Goal: Transaction & Acquisition: Subscribe to service/newsletter

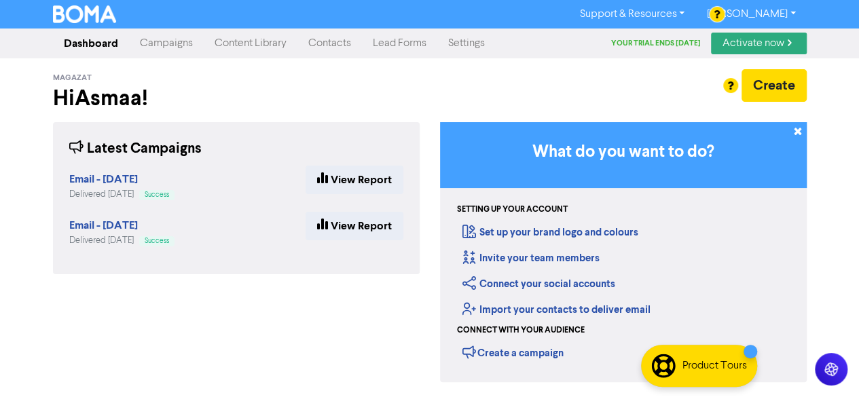
click at [759, 18] on link "[PERSON_NAME]" at bounding box center [750, 14] width 111 height 22
click at [625, 105] on div "Create" at bounding box center [623, 93] width 387 height 48
click at [743, 43] on link "Activate now" at bounding box center [759, 44] width 96 height 22
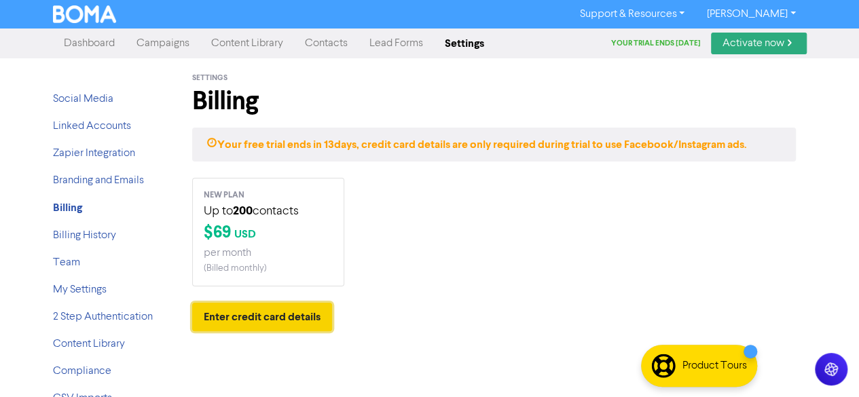
click at [276, 310] on button "Enter credit card details" at bounding box center [262, 317] width 140 height 29
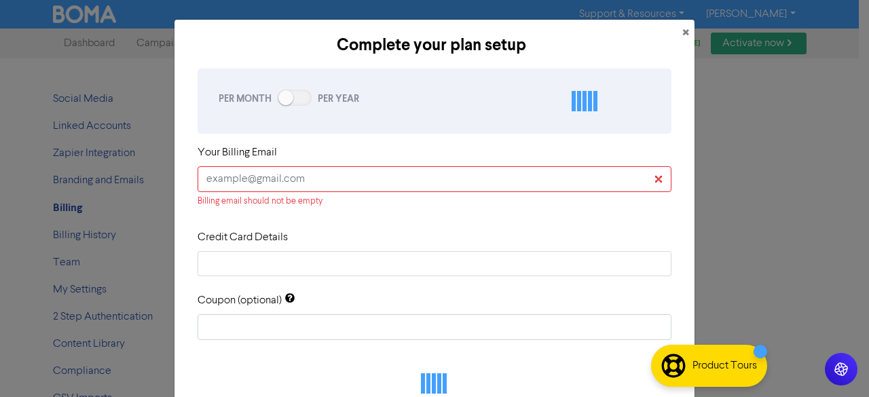
checkbox input "true"
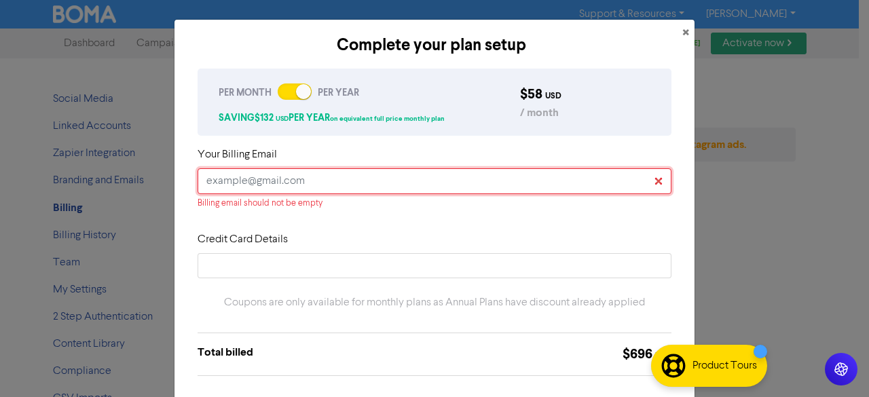
click at [381, 184] on input "text" at bounding box center [435, 181] width 474 height 26
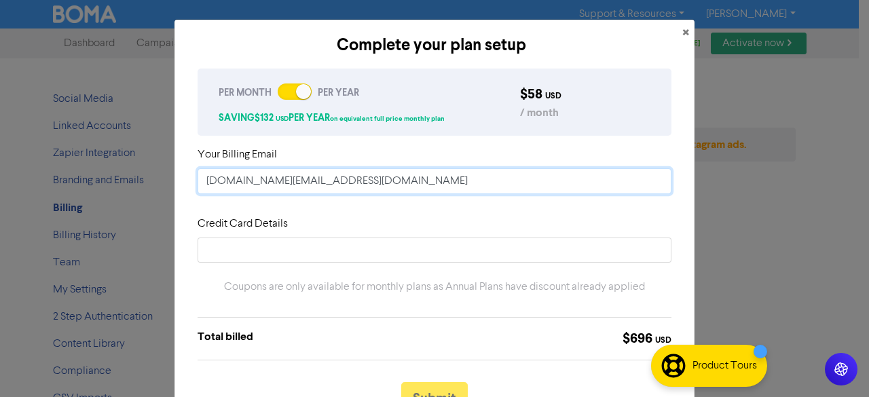
type input "[DOMAIN_NAME][EMAIL_ADDRESS][DOMAIN_NAME]"
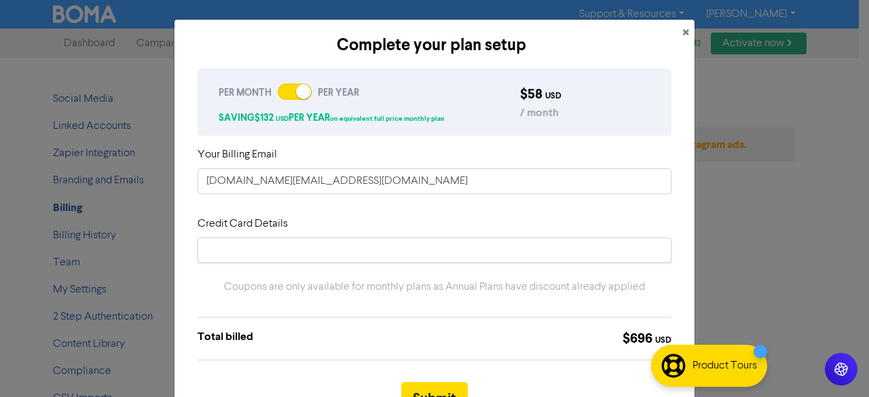
scroll to position [102, 0]
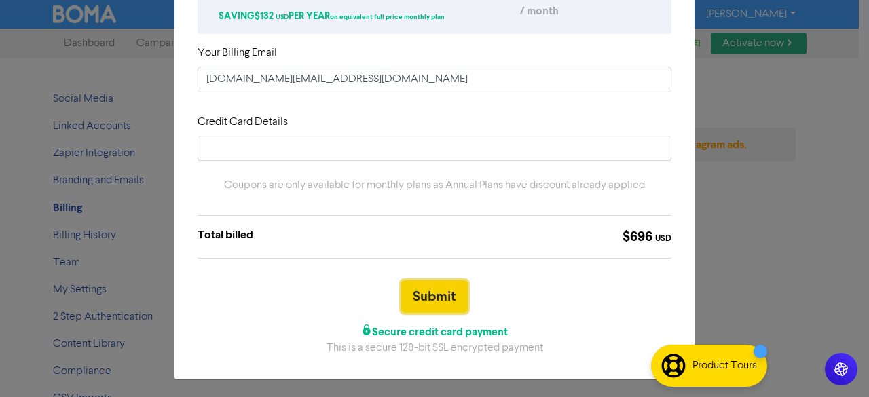
click at [448, 293] on button "Submit" at bounding box center [434, 296] width 67 height 33
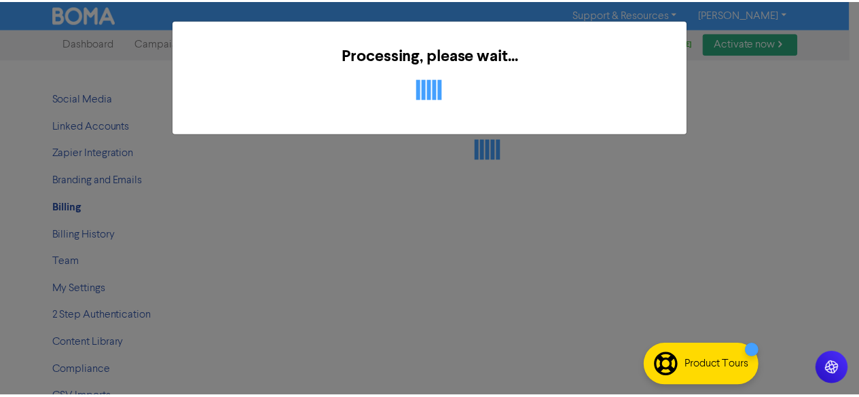
scroll to position [0, 0]
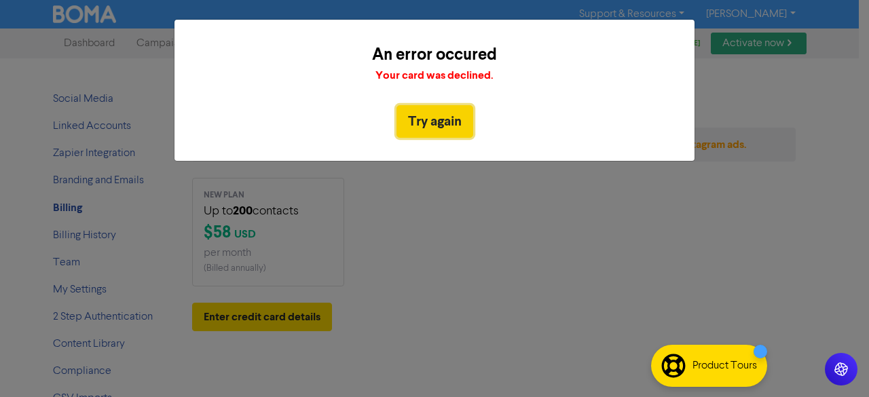
click at [453, 124] on button "Try again" at bounding box center [435, 121] width 77 height 33
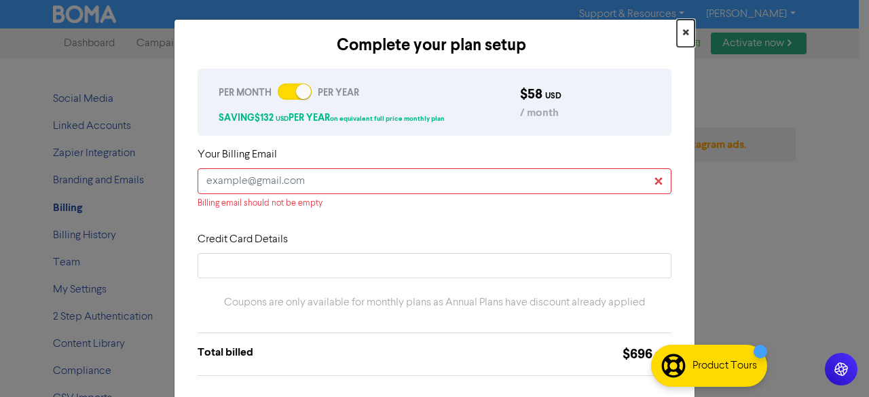
click at [682, 37] on span "×" at bounding box center [685, 33] width 7 height 20
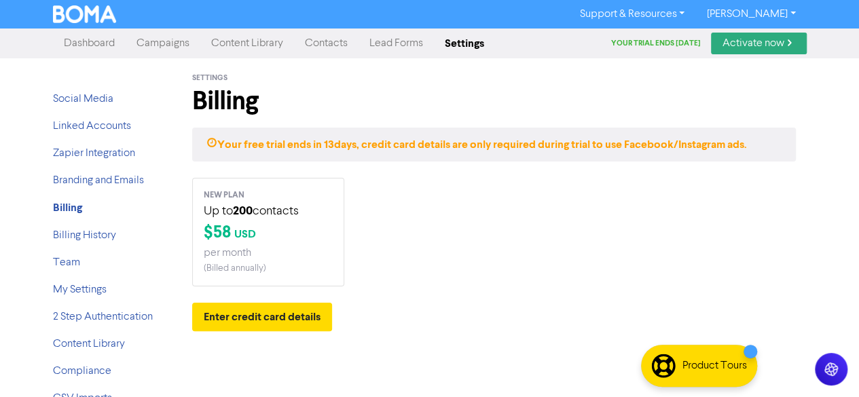
click at [95, 41] on link "Dashboard" at bounding box center [89, 43] width 73 height 27
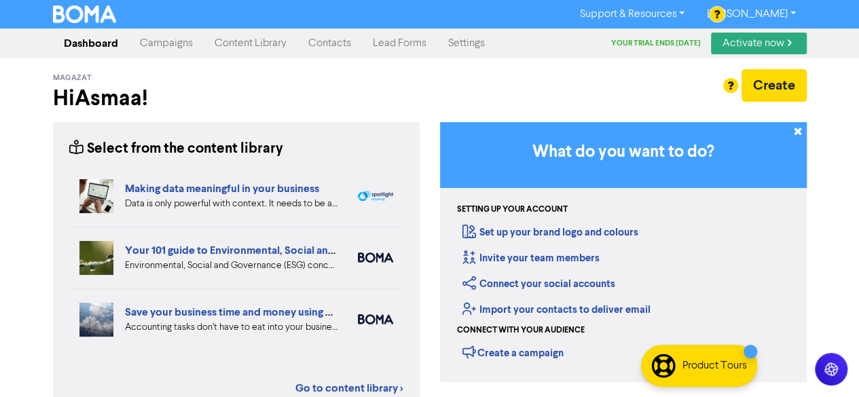
click at [248, 49] on link "Content Library" at bounding box center [251, 43] width 94 height 27
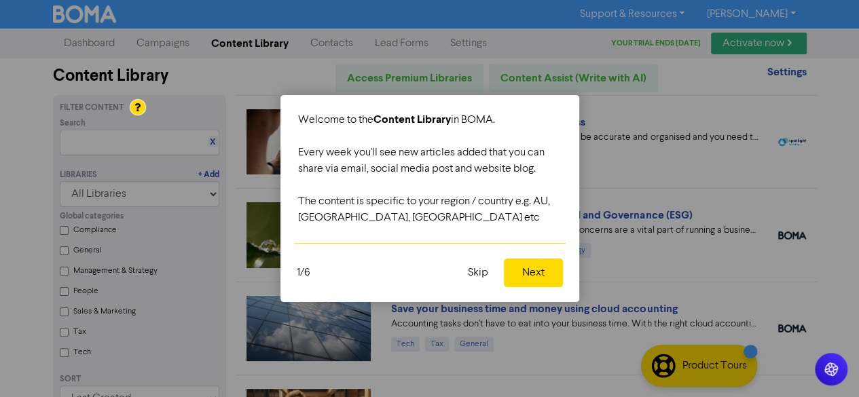
click at [490, 274] on button "Skip" at bounding box center [478, 273] width 37 height 29
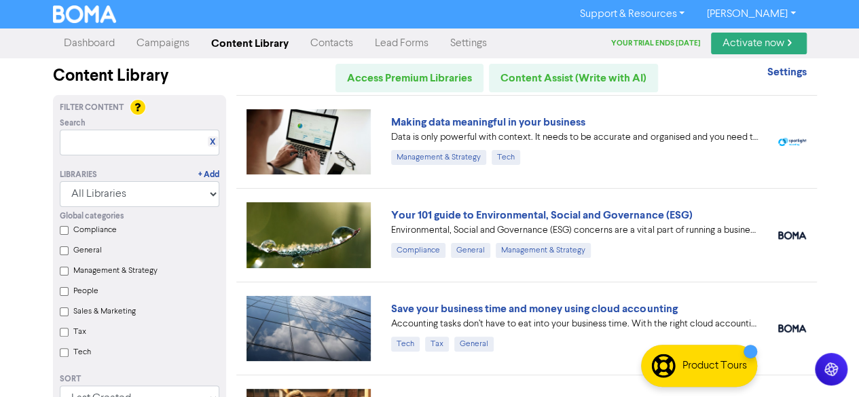
click at [329, 50] on link "Contacts" at bounding box center [331, 43] width 65 height 27
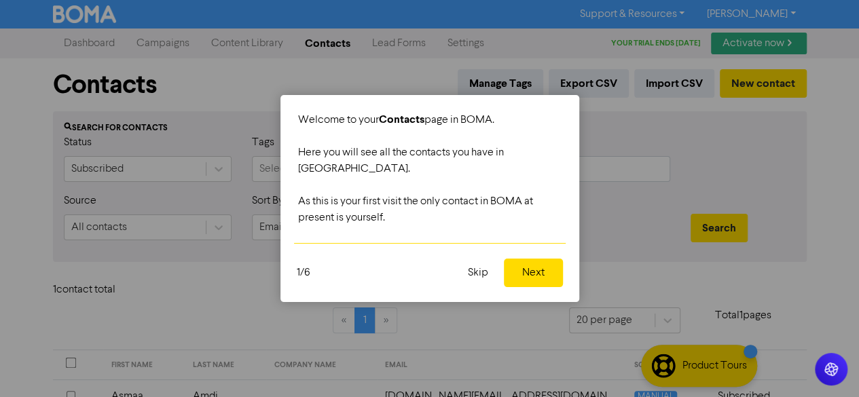
click at [510, 259] on button "Next" at bounding box center [533, 273] width 59 height 29
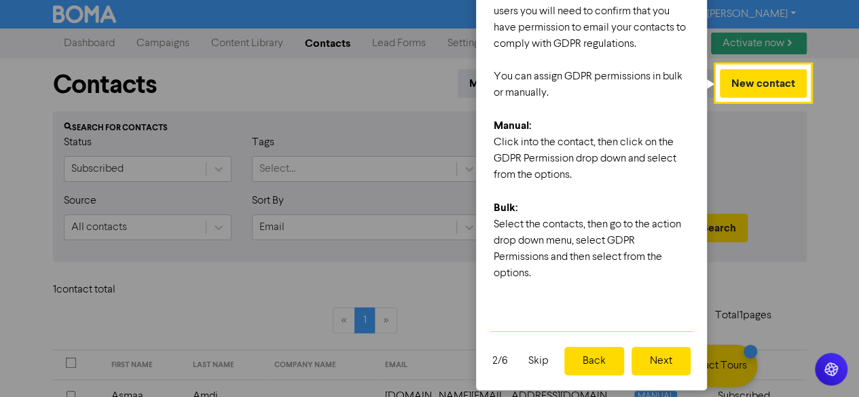
click at [647, 365] on button "Next" at bounding box center [661, 361] width 59 height 29
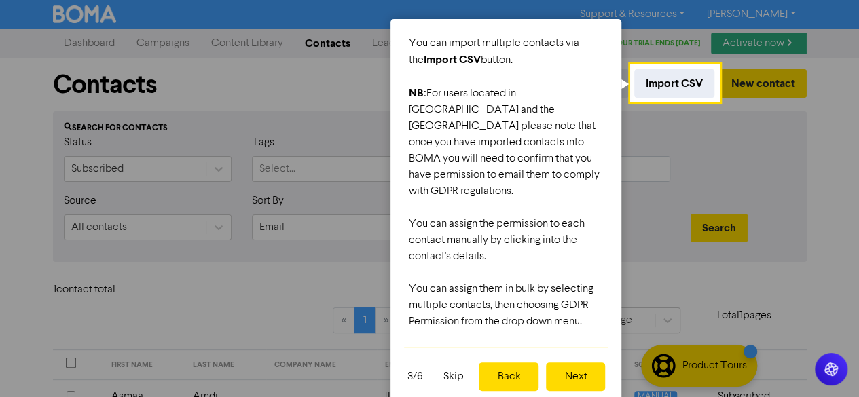
click at [598, 363] on button "Next" at bounding box center [575, 377] width 59 height 29
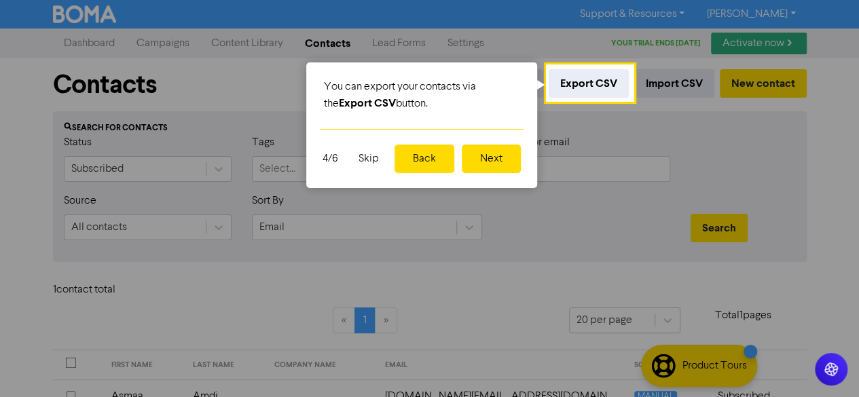
click at [497, 162] on button "Next" at bounding box center [491, 159] width 59 height 29
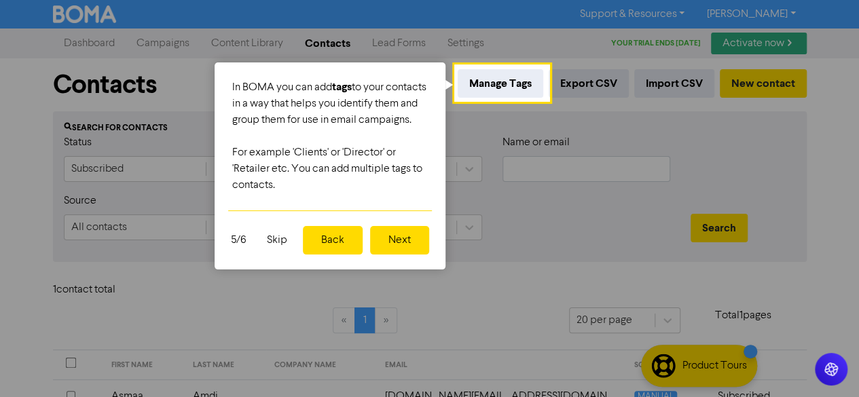
click at [413, 255] on button "Next" at bounding box center [399, 240] width 59 height 29
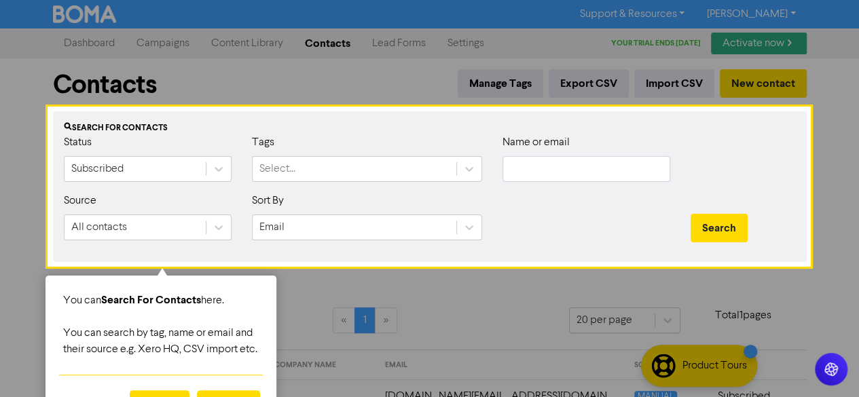
click at [421, 291] on div at bounding box center [429, 365] width 761 height 198
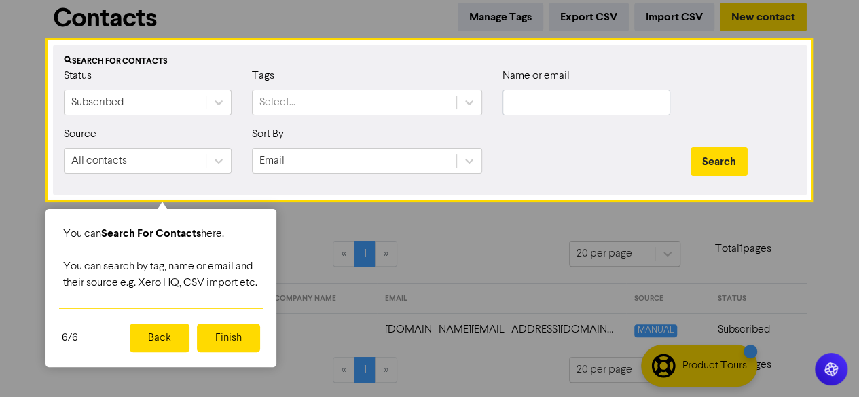
click at [227, 352] on button "Finish" at bounding box center [228, 338] width 63 height 29
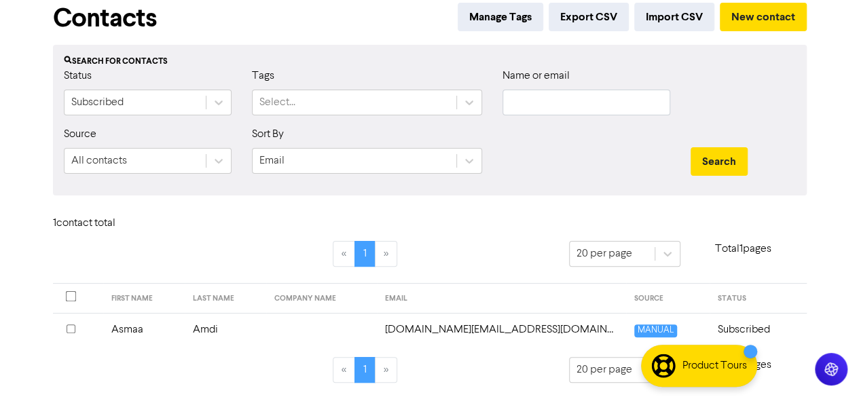
scroll to position [0, 0]
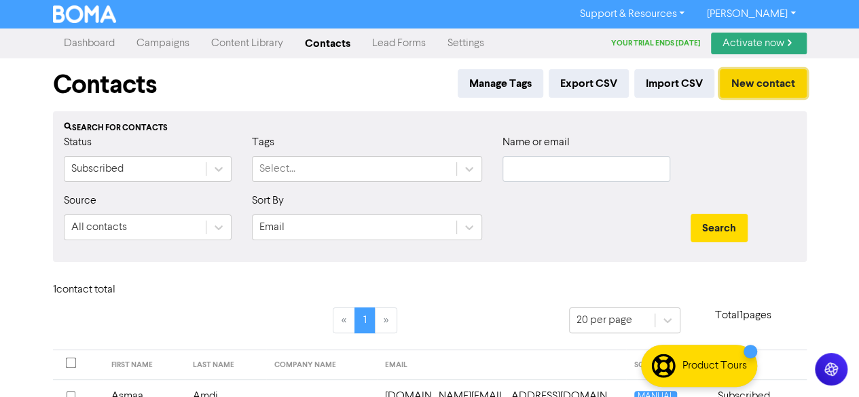
click at [749, 85] on button "New contact" at bounding box center [763, 83] width 87 height 29
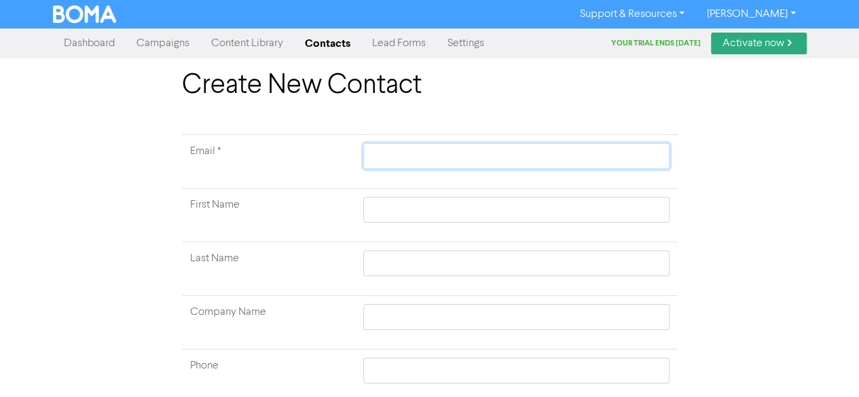
click at [456, 150] on input "text" at bounding box center [516, 156] width 306 height 26
type input "m"
type input "mo"
type input "mou"
type input "mouhsi"
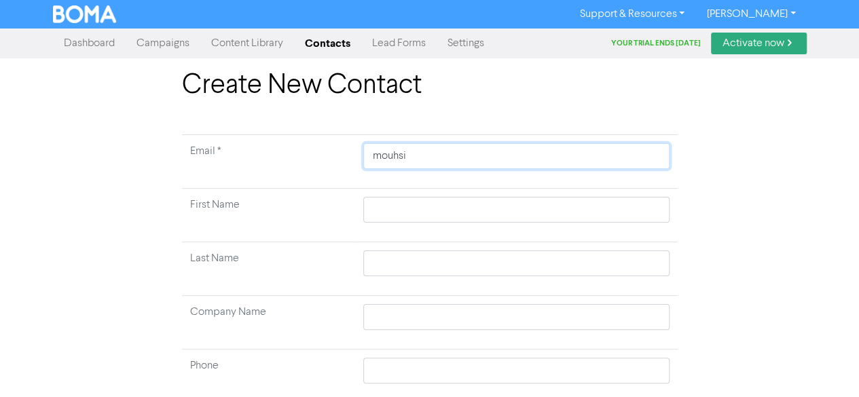
type input "mouhsin"
type input "mouhsine"
type input "mouhsinem"
type input "mouhsinem3"
type input "mouhsinem33"
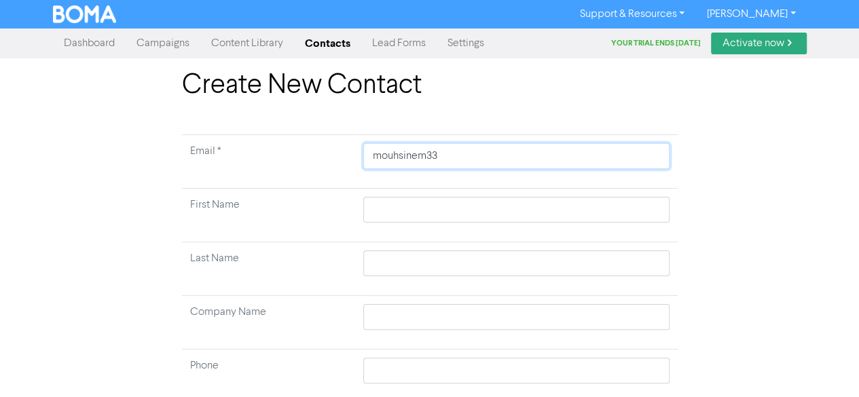
type input "mouhsinem33@"
type input "mouhsinem33@o"
type input "mouhsinem33@ou"
type input "mouhsinem33@out"
type input "mouhsinem33@outl"
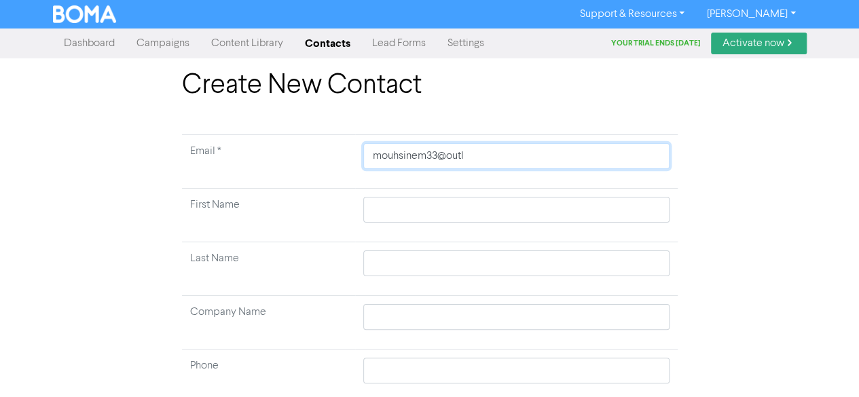
type input "mouhsinem33@outlo"
type input "mouhsinem33@outloo"
type input "mouhsinem33@outlook"
type input "mouhsinem33@outlook."
type input "mouhsinem33@outlook.c"
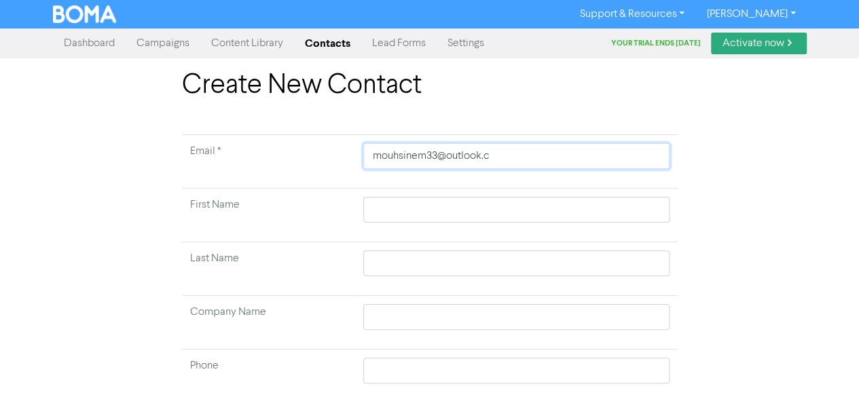
type input "mouhsinem33@outlook.co"
type input "mouhsinem33@outlook.com"
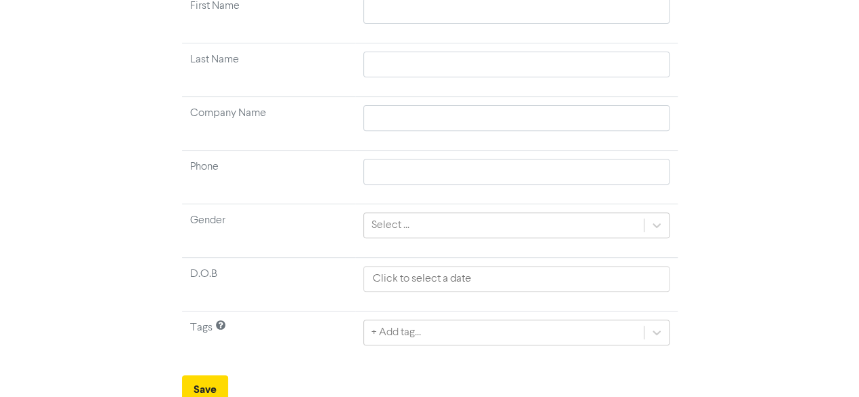
scroll to position [202, 0]
type input "mouhsinem33@outlook.com"
click at [198, 378] on button "Save" at bounding box center [205, 386] width 46 height 29
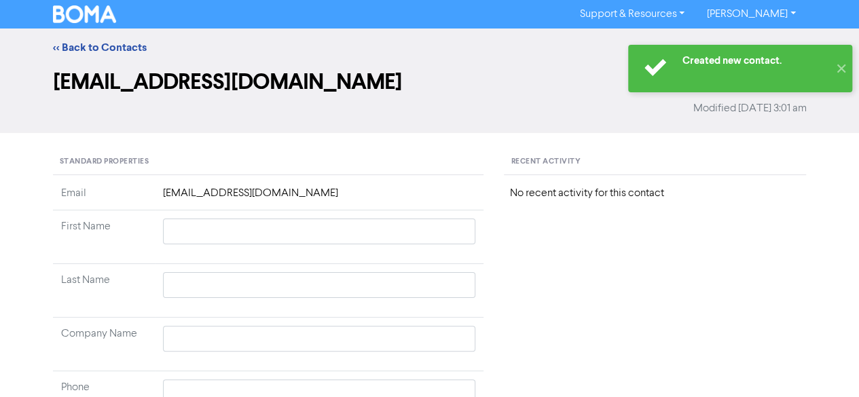
click at [78, 22] on img at bounding box center [85, 14] width 64 height 18
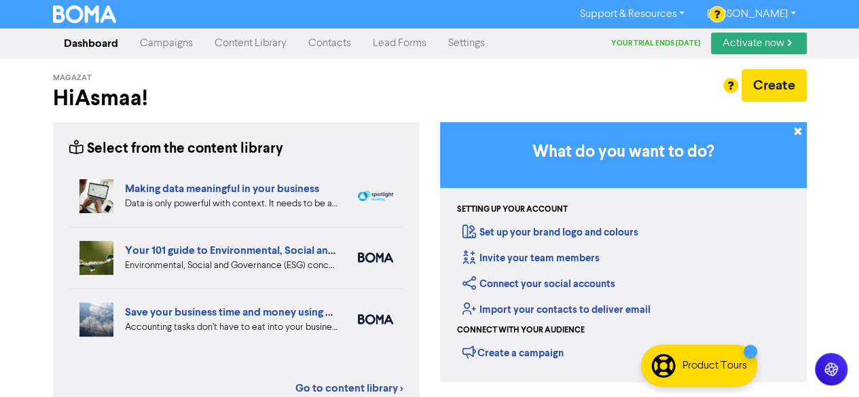
click at [178, 47] on link "Campaigns" at bounding box center [166, 43] width 75 height 27
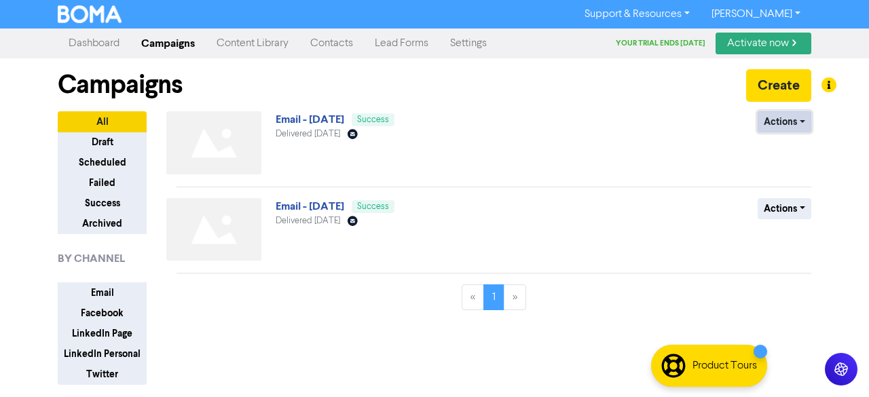
click at [771, 121] on button "Actions" at bounding box center [785, 121] width 54 height 21
click at [341, 120] on link "Email - [DATE]" at bounding box center [310, 120] width 69 height 14
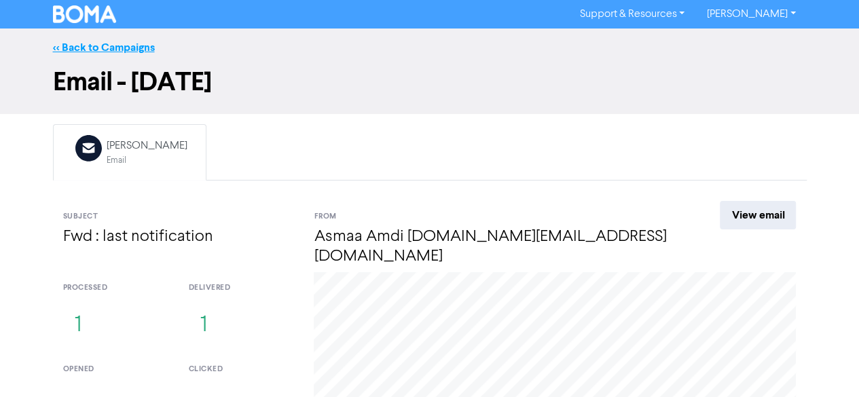
click at [81, 41] on link "<< Back to Campaigns" at bounding box center [104, 48] width 102 height 14
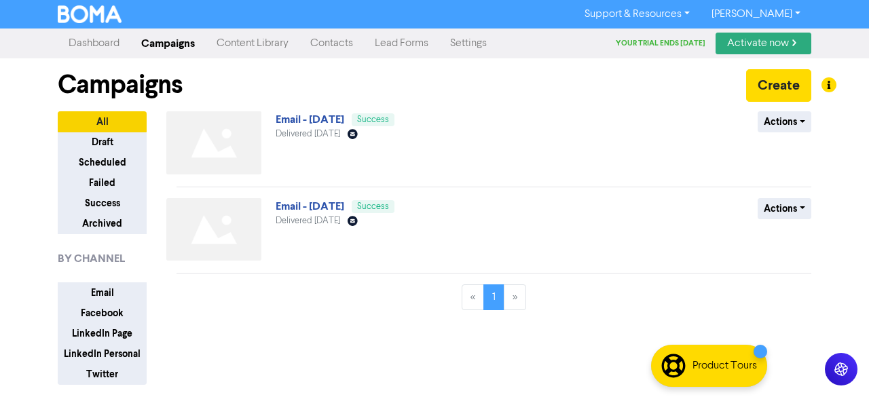
click at [93, 47] on link "Dashboard" at bounding box center [94, 43] width 73 height 27
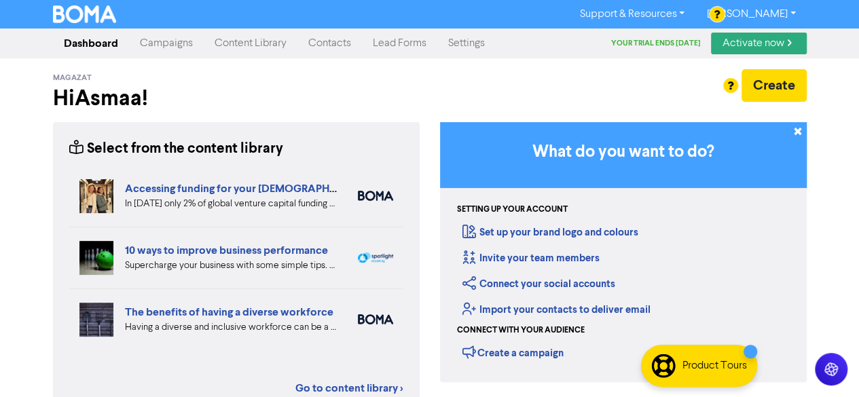
click at [160, 53] on link "Campaigns" at bounding box center [166, 43] width 75 height 27
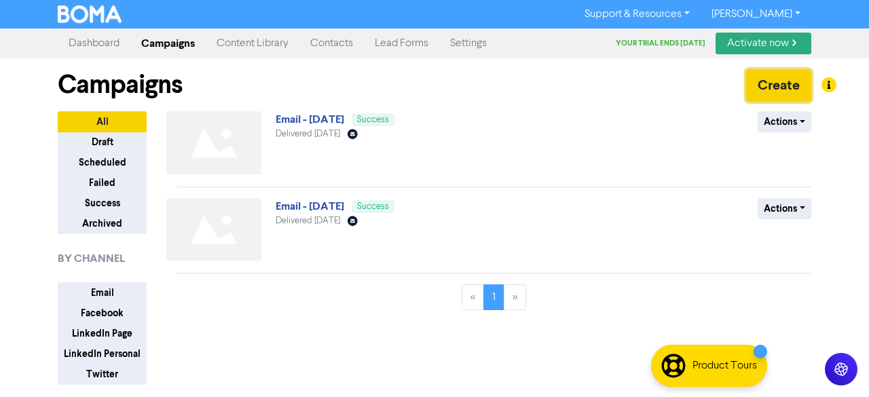
click at [781, 82] on button "Create" at bounding box center [778, 85] width 65 height 33
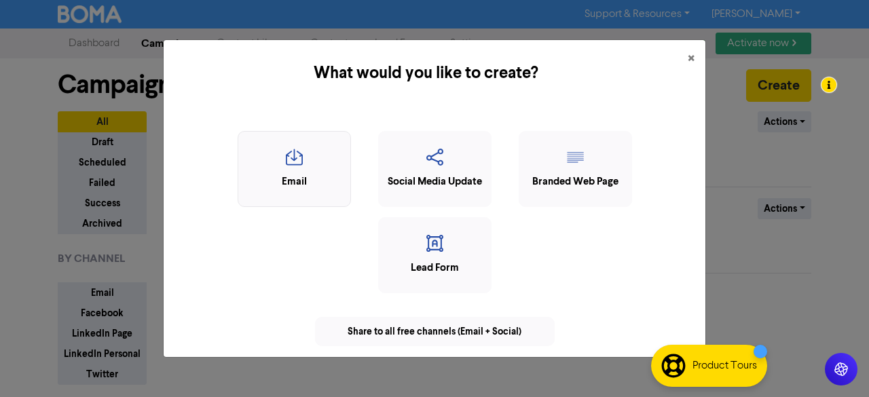
click at [295, 187] on div "Email" at bounding box center [294, 183] width 98 height 16
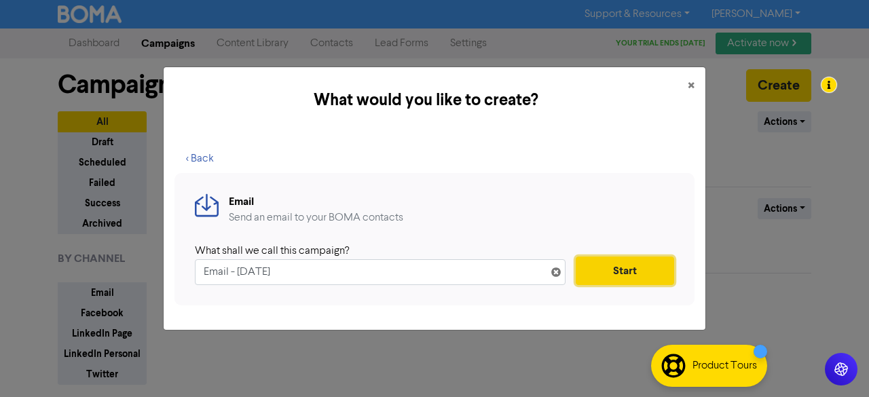
click at [606, 280] on button "Start" at bounding box center [625, 271] width 98 height 29
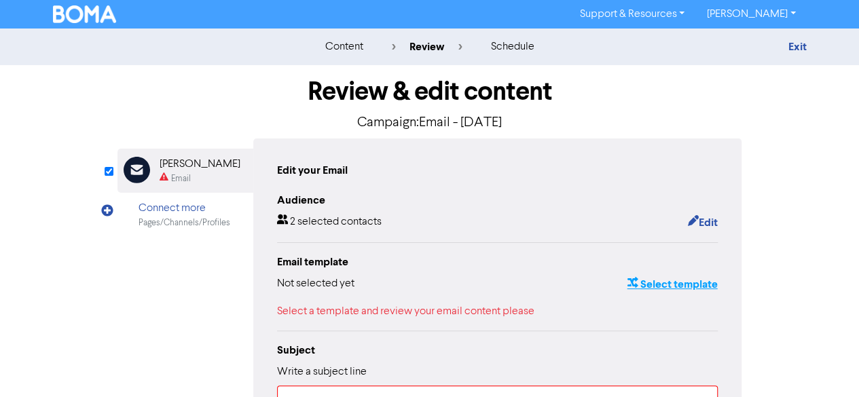
click at [685, 285] on button "Select template" at bounding box center [672, 285] width 92 height 18
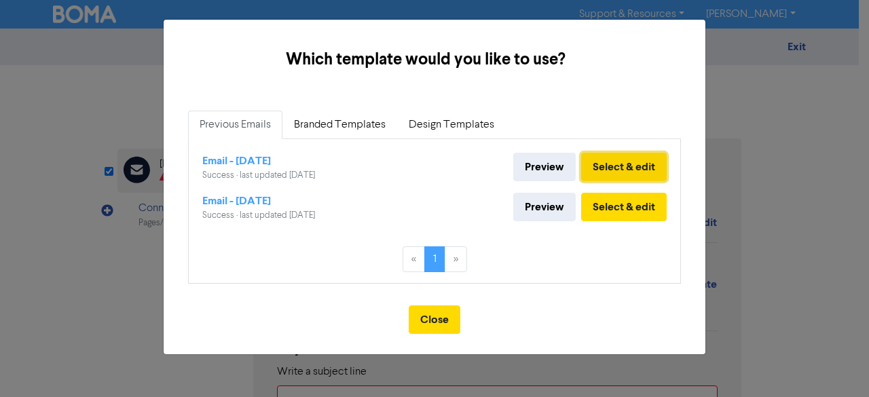
click at [609, 173] on button "Select & edit" at bounding box center [624, 167] width 86 height 29
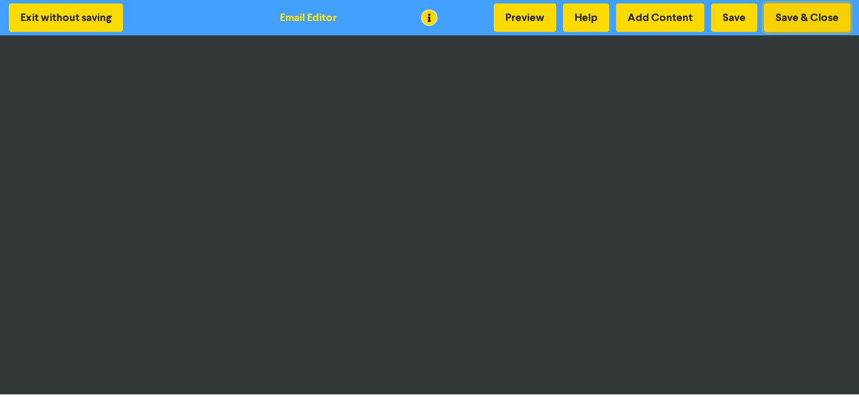
click at [801, 14] on button "Save & Close" at bounding box center [807, 17] width 86 height 29
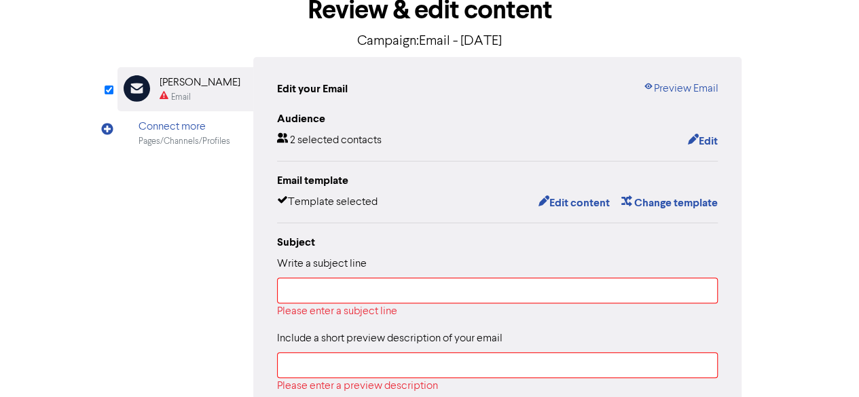
scroll to position [134, 0]
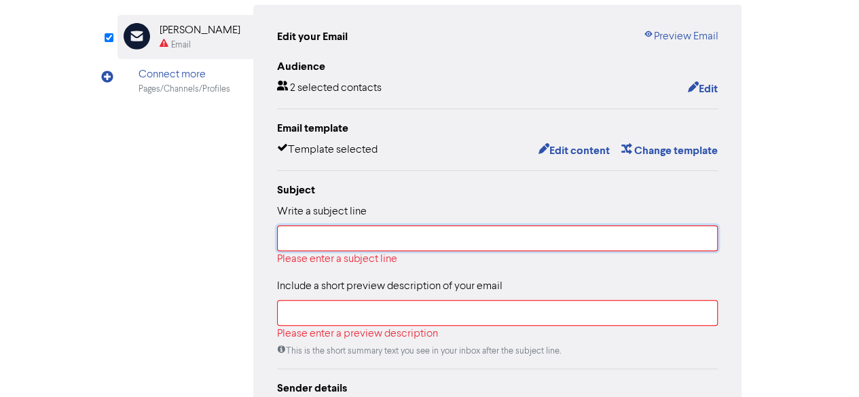
click at [373, 243] on input "text" at bounding box center [497, 238] width 441 height 26
click at [366, 236] on input "text" at bounding box center [497, 238] width 441 height 26
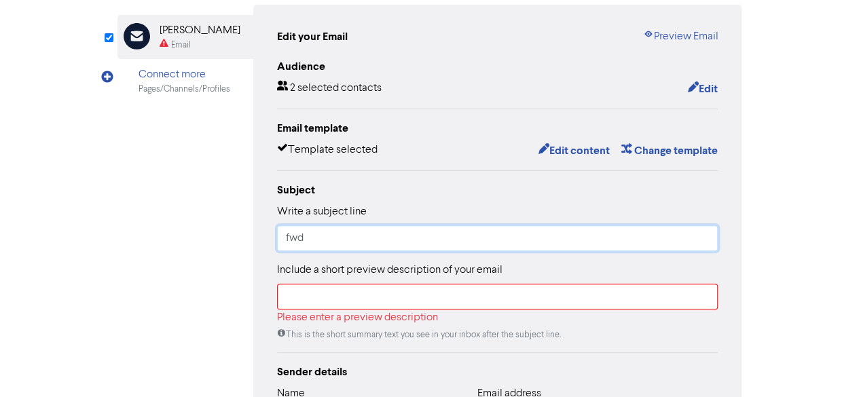
type input "fwd"
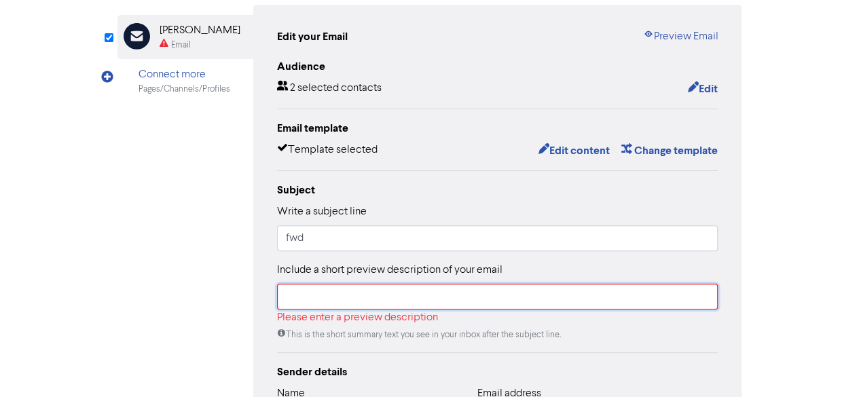
click at [371, 297] on input "text" at bounding box center [497, 297] width 441 height 26
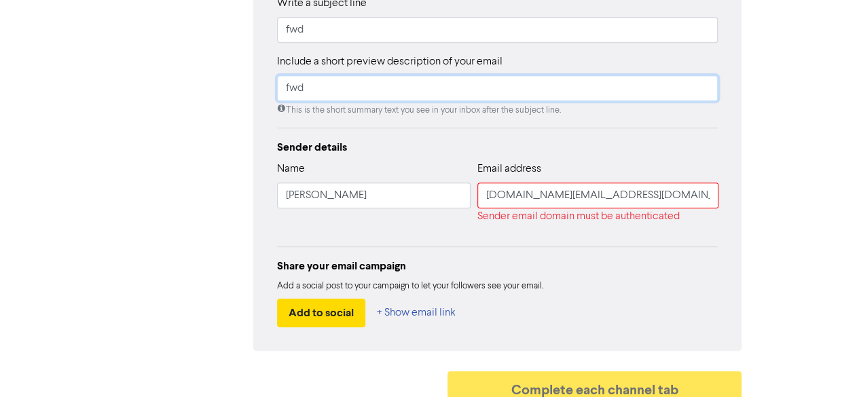
scroll to position [356, 0]
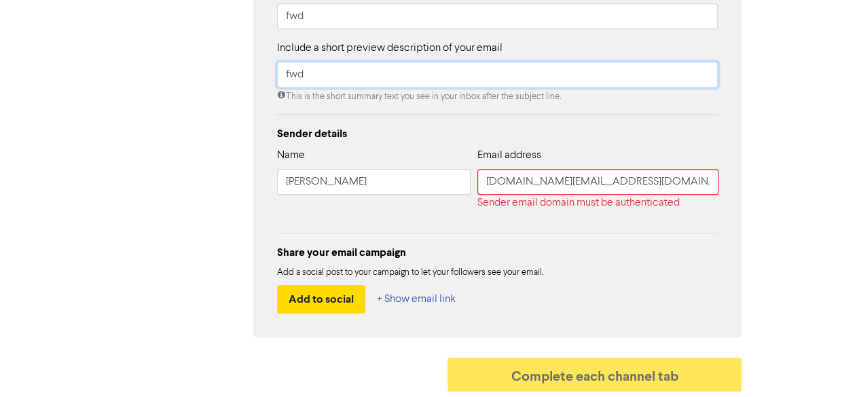
type input "fwd"
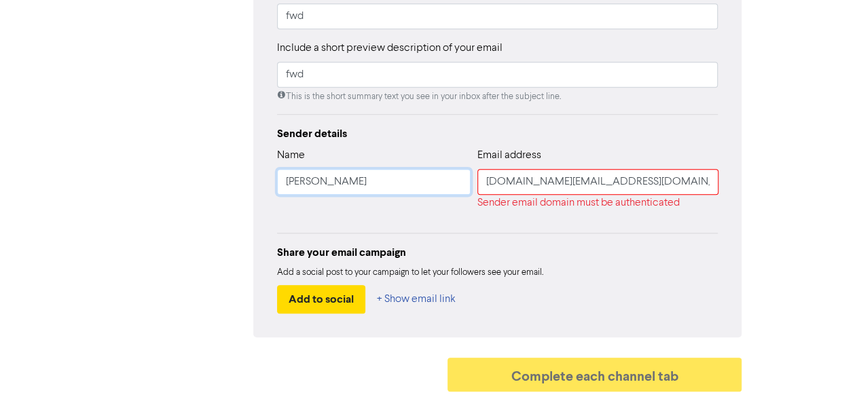
click at [371, 177] on input "[PERSON_NAME]" at bounding box center [374, 182] width 194 height 26
type input "M E T A M A S K"
click at [582, 183] on input "[DOMAIN_NAME][EMAIL_ADDRESS][DOMAIN_NAME]" at bounding box center [597, 182] width 241 height 26
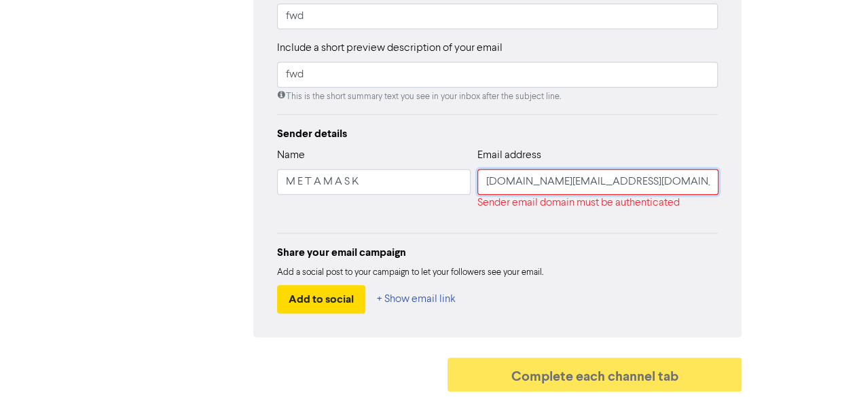
click at [582, 183] on input "[DOMAIN_NAME][EMAIL_ADDRESS][DOMAIN_NAME]" at bounding box center [597, 182] width 241 height 26
click at [633, 227] on div "Sender details Name M E T A M A S K Email address magazat.com@gmail.com Sender …" at bounding box center [497, 220] width 441 height 188
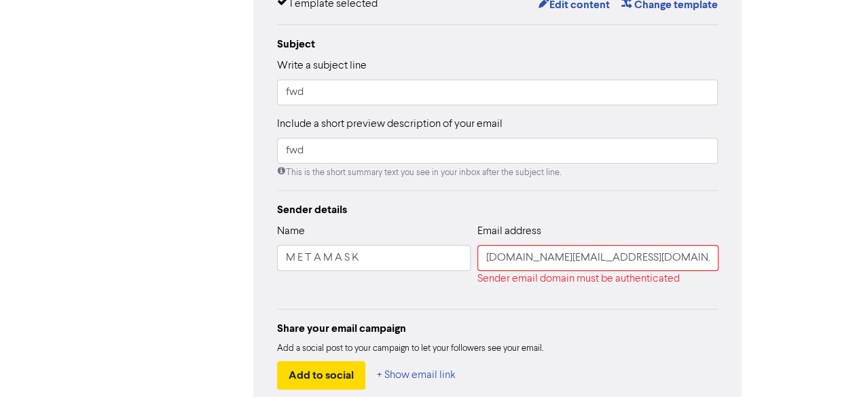
scroll to position [310, 0]
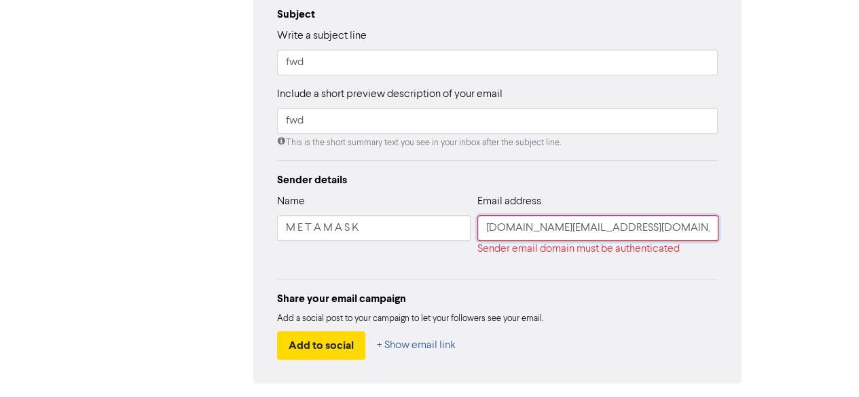
click at [611, 238] on input "[DOMAIN_NAME][EMAIL_ADDRESS][DOMAIN_NAME]" at bounding box center [597, 228] width 241 height 26
type input "test@test.com"
click at [630, 268] on div "Email address test@test.com Sender email domain must be authenticated" at bounding box center [597, 231] width 241 height 75
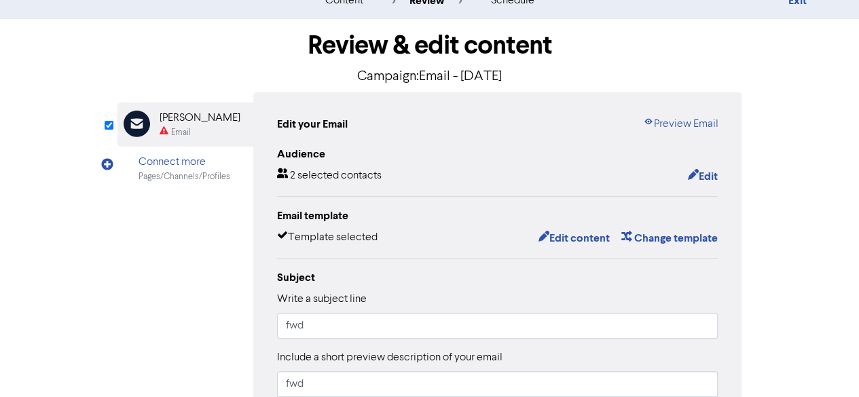
scroll to position [356, 0]
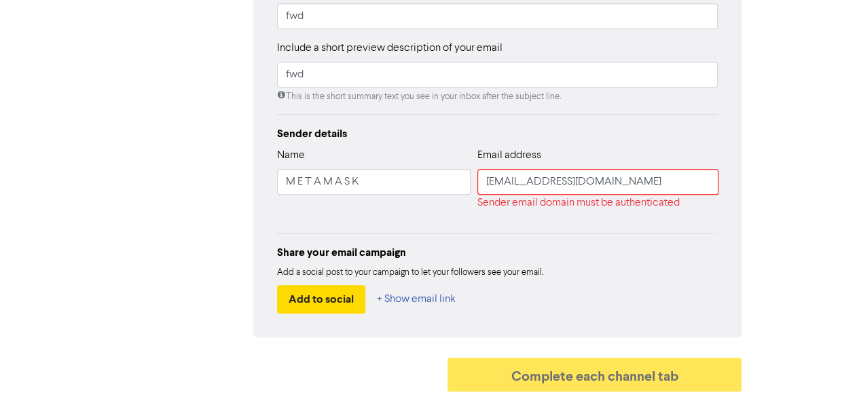
click at [481, 201] on div "Sender email domain must be authenticated" at bounding box center [597, 203] width 241 height 16
click at [382, 185] on input "M E T A M A S K" at bounding box center [374, 182] width 194 height 26
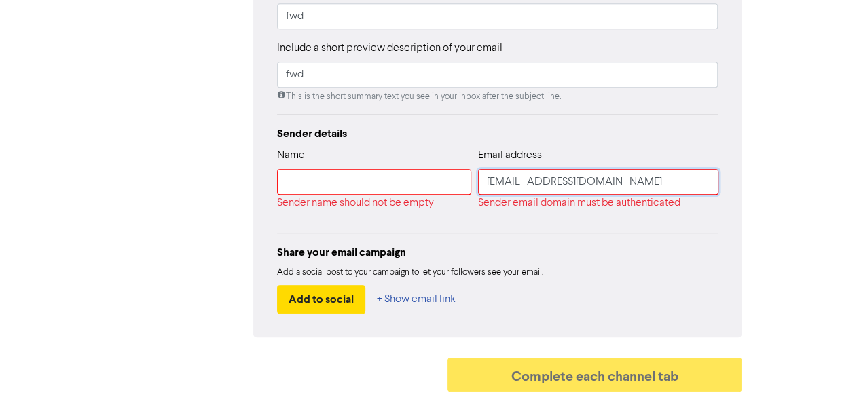
click at [551, 182] on input "test@test.com" at bounding box center [598, 182] width 240 height 26
click at [607, 258] on div "Share your email campaign" at bounding box center [497, 252] width 441 height 16
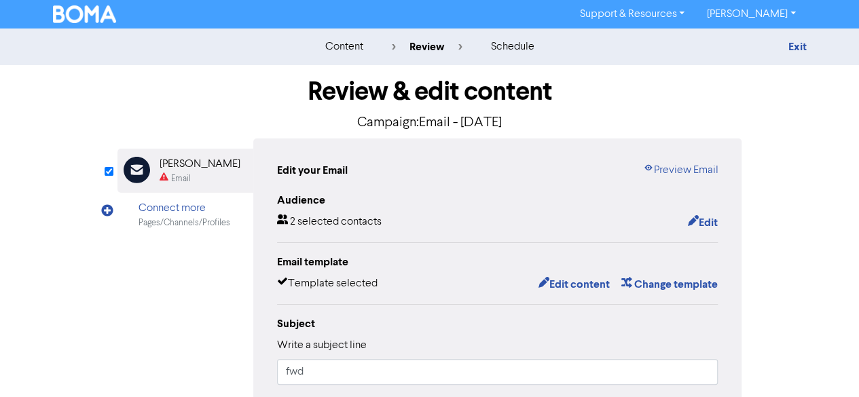
click at [73, 14] on img at bounding box center [85, 14] width 64 height 18
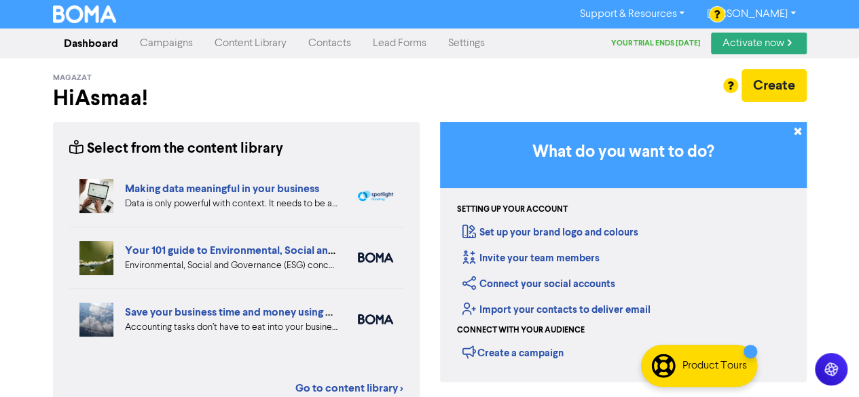
click at [782, 13] on link "[PERSON_NAME]" at bounding box center [750, 14] width 111 height 22
click at [669, 10] on link "Support & Resources" at bounding box center [631, 14] width 127 height 22
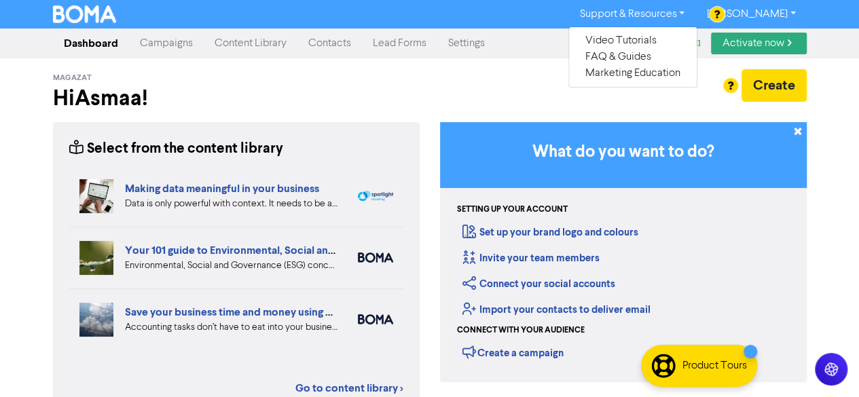
click at [482, 91] on div "Create" at bounding box center [623, 85] width 367 height 33
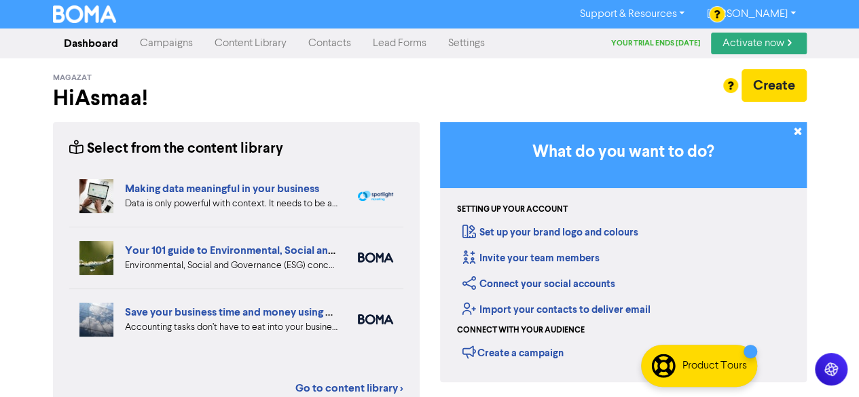
click at [467, 49] on link "Settings" at bounding box center [466, 43] width 58 height 27
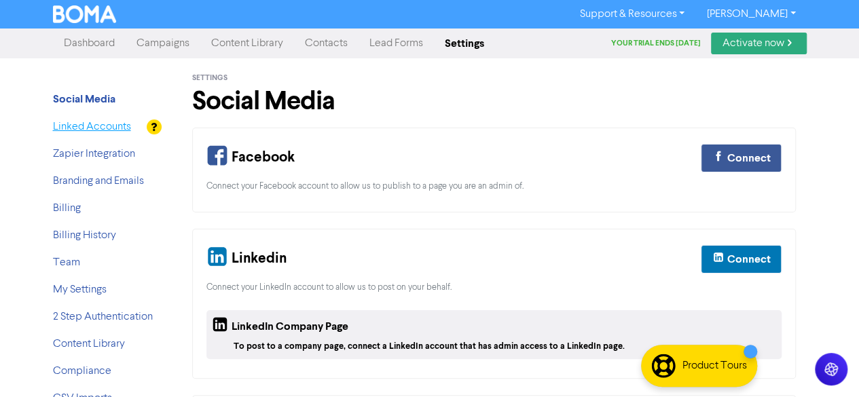
click at [82, 122] on link "Linked Accounts" at bounding box center [92, 127] width 78 height 11
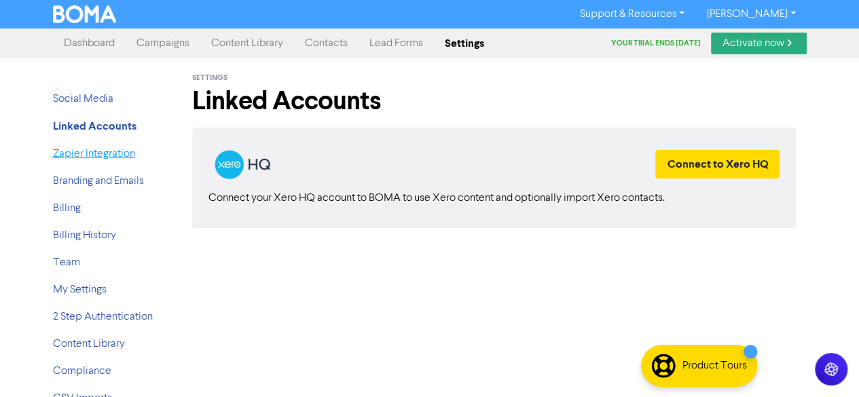
click at [101, 153] on link "Zapier Integration" at bounding box center [94, 154] width 82 height 11
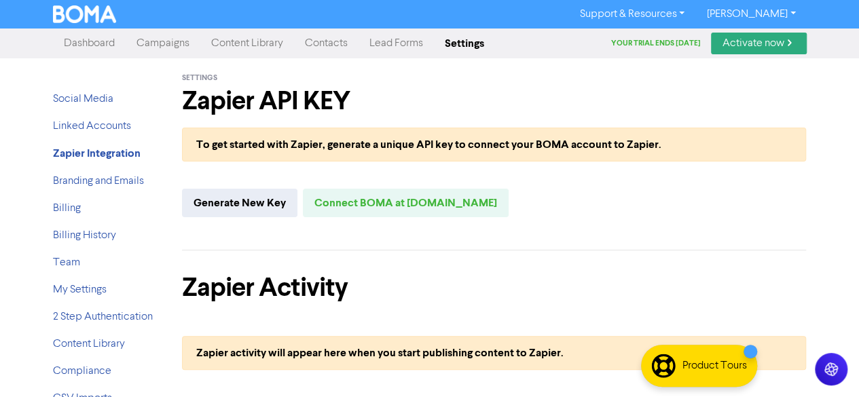
scroll to position [75, 0]
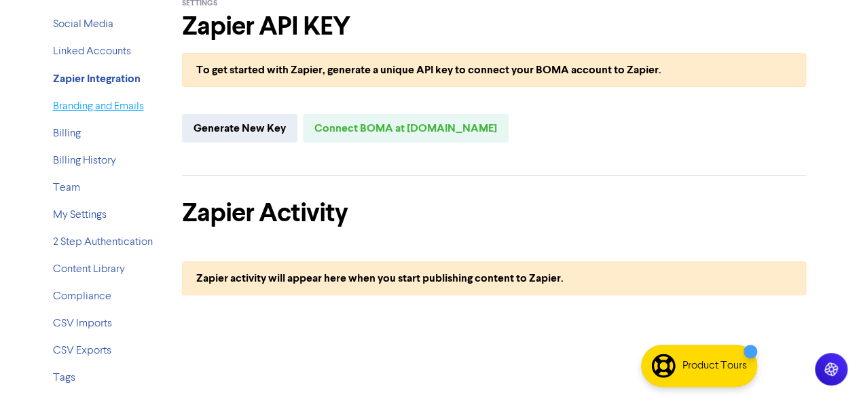
click at [121, 109] on link "Branding and Emails" at bounding box center [98, 106] width 91 height 11
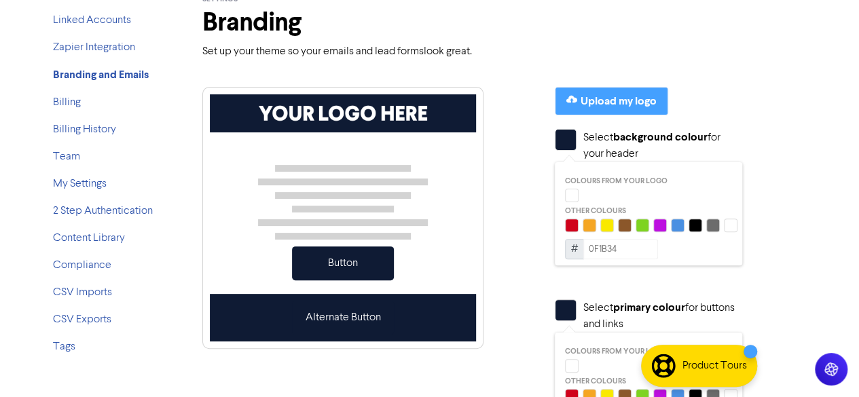
scroll to position [107, 0]
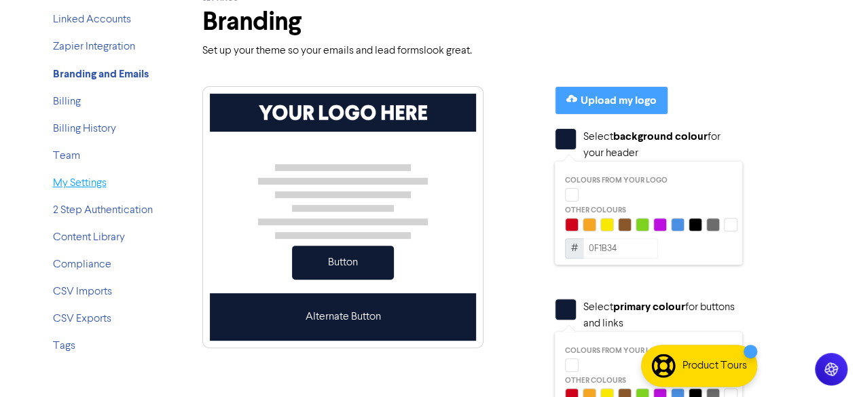
click at [83, 183] on link "My Settings" at bounding box center [80, 183] width 54 height 11
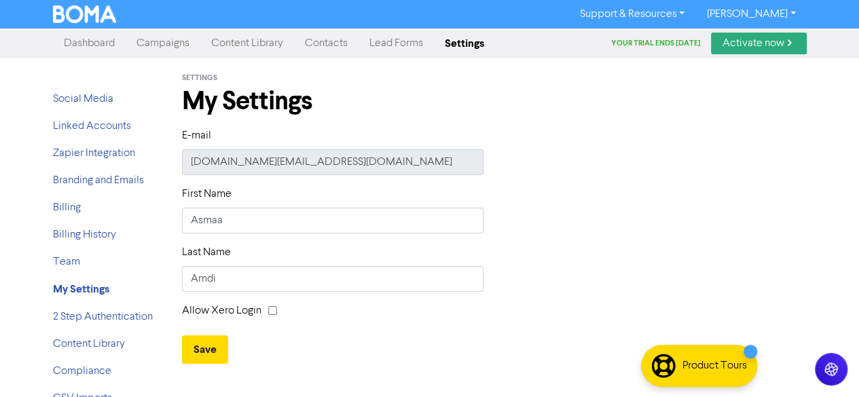
click at [247, 37] on link "Content Library" at bounding box center [247, 43] width 94 height 27
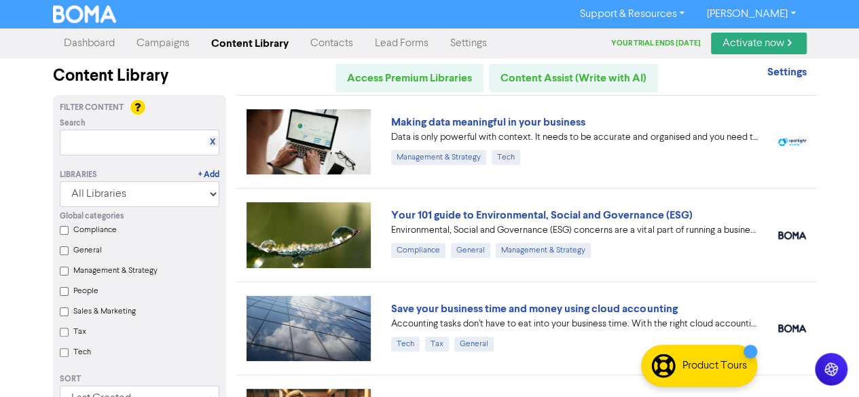
click at [182, 40] on link "Campaigns" at bounding box center [163, 43] width 75 height 27
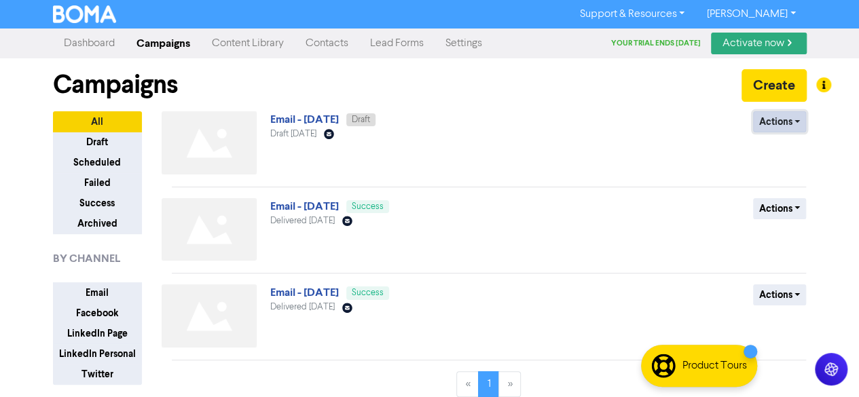
click at [782, 127] on button "Actions" at bounding box center [780, 121] width 54 height 21
click at [503, 103] on div "Campaigns Create" at bounding box center [430, 84] width 754 height 53
click at [348, 103] on div "Campaigns Create" at bounding box center [430, 84] width 754 height 53
click at [344, 110] on div "Campaigns Create" at bounding box center [430, 84] width 754 height 53
click at [339, 119] on link "Email - [DATE]" at bounding box center [304, 120] width 69 height 14
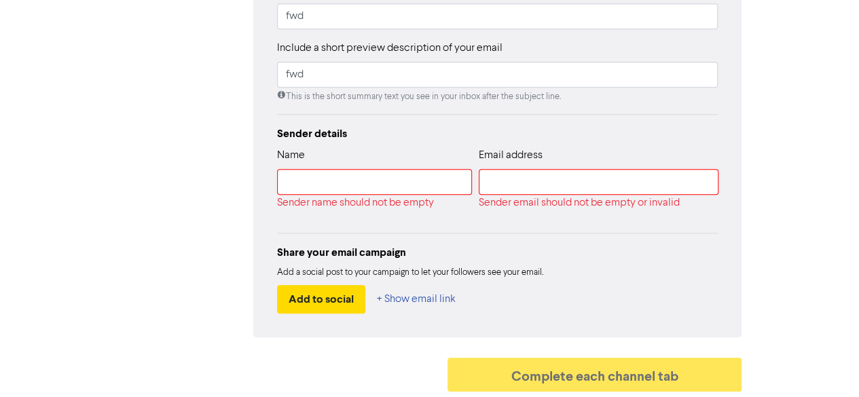
scroll to position [356, 0]
click at [607, 184] on input "text" at bounding box center [599, 182] width 240 height 26
type input "magazat.com@gmail.com"
click at [388, 183] on input "text" at bounding box center [374, 182] width 195 height 26
type input "[PERSON_NAME]"
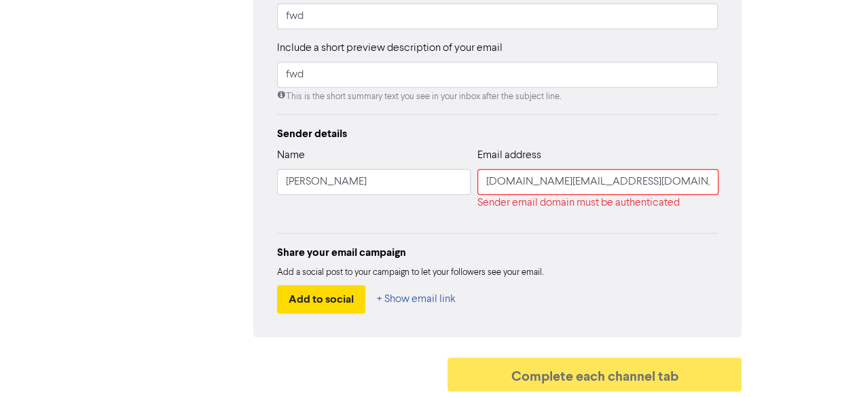
click at [519, 222] on div "Sender details Name Asmaa Amdi Email address magazat.com@gmail.com Sender email…" at bounding box center [497, 220] width 441 height 188
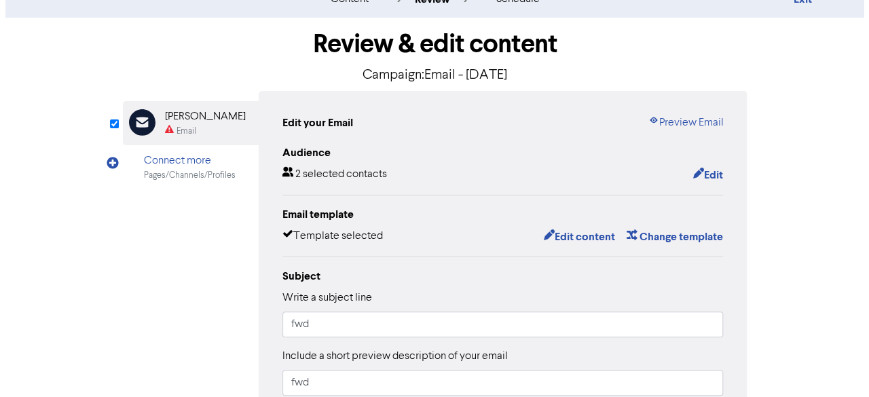
scroll to position [0, 0]
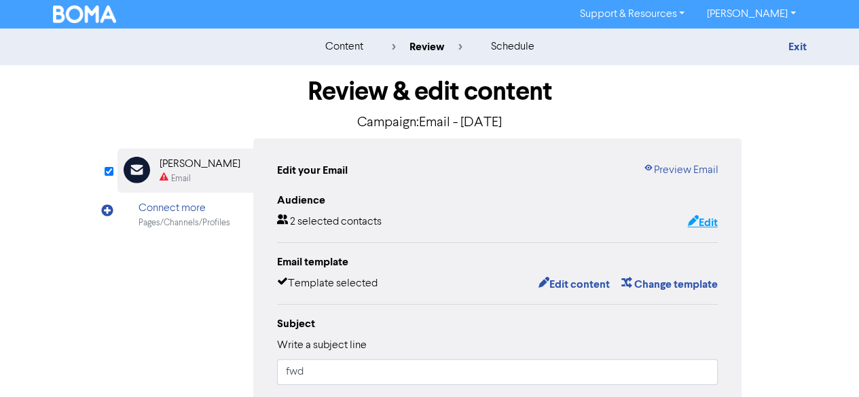
click at [699, 217] on button "Edit" at bounding box center [702, 223] width 31 height 18
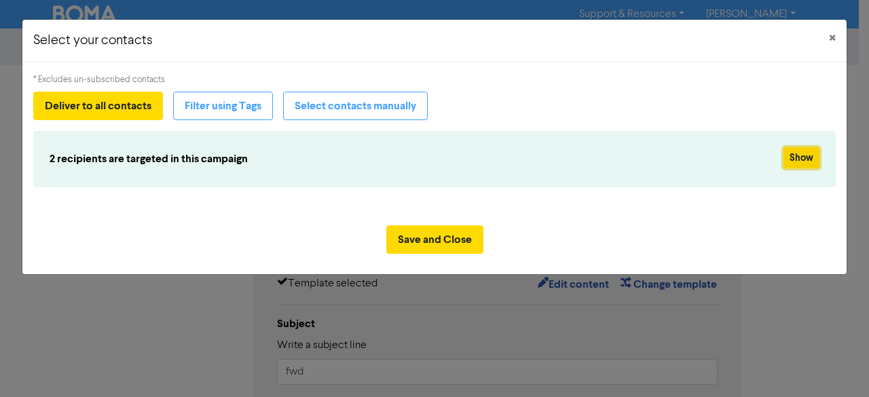
click at [805, 160] on button "Show" at bounding box center [802, 157] width 36 height 21
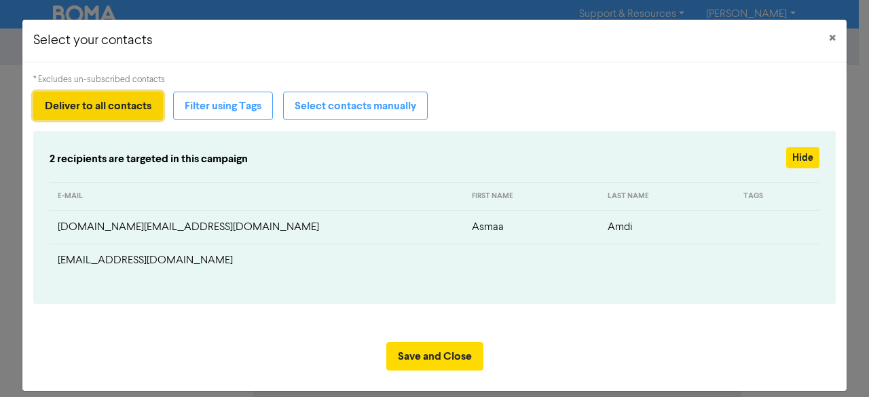
click at [109, 94] on button "Deliver to all contacts" at bounding box center [98, 106] width 130 height 29
click at [117, 112] on button "Deliver to all contacts" at bounding box center [98, 106] width 130 height 29
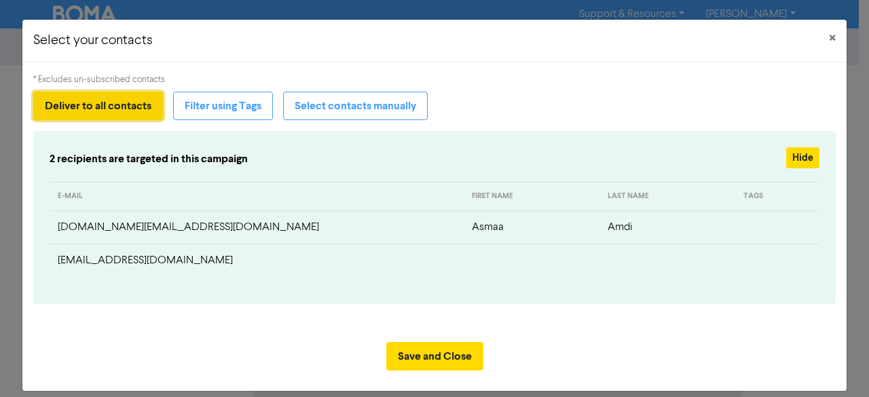
click at [117, 112] on button "Deliver to all contacts" at bounding box center [98, 106] width 130 height 29
click at [160, 251] on td "mouhsinem33@outlook.com" at bounding box center [257, 260] width 414 height 33
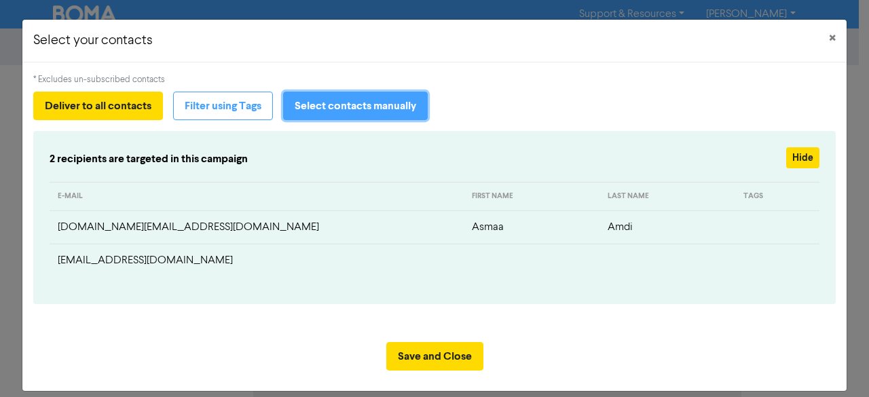
click at [366, 106] on button "Select contacts manually" at bounding box center [355, 106] width 145 height 29
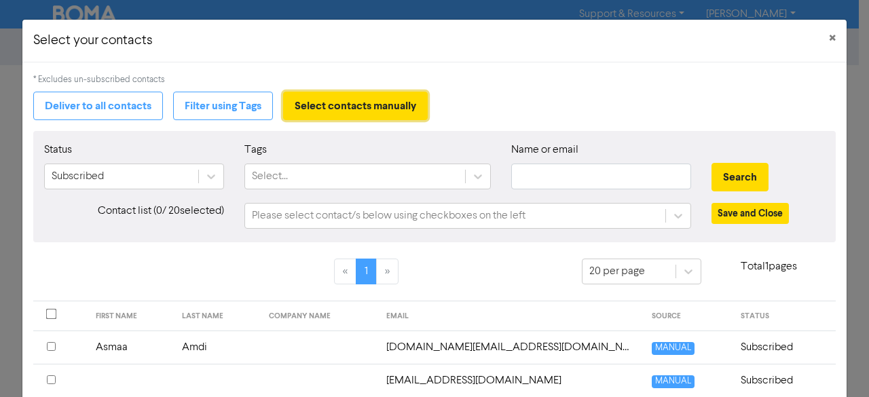
scroll to position [86, 0]
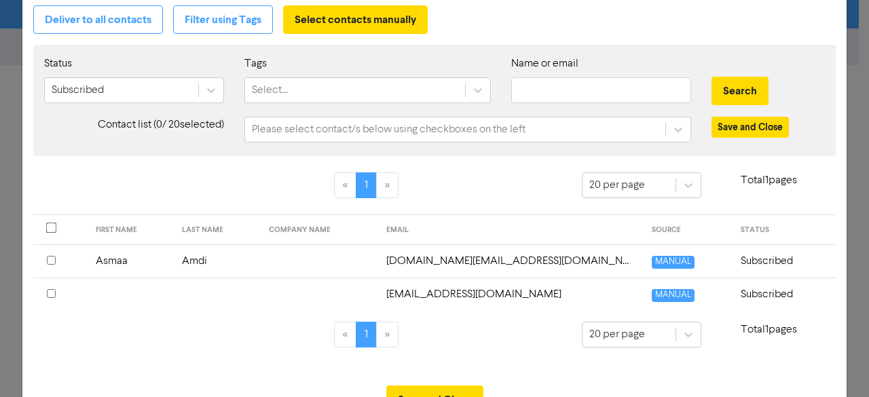
click at [53, 293] on input "checkbox" at bounding box center [51, 293] width 9 height 9
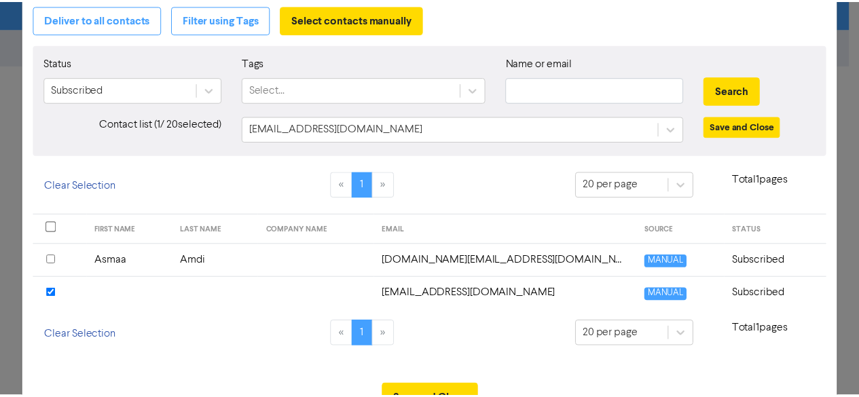
scroll to position [139, 0]
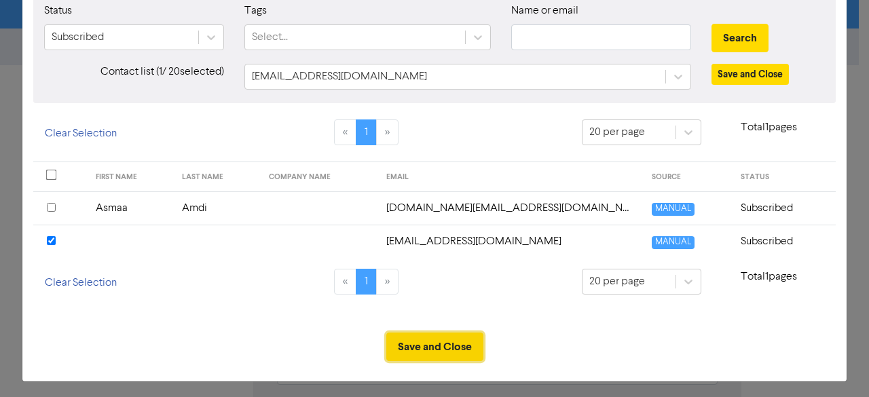
click at [438, 341] on button "Save and Close" at bounding box center [434, 347] width 97 height 29
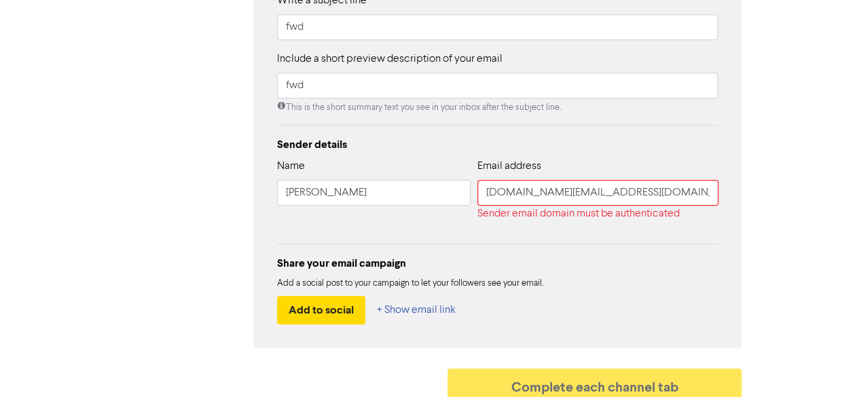
scroll to position [356, 0]
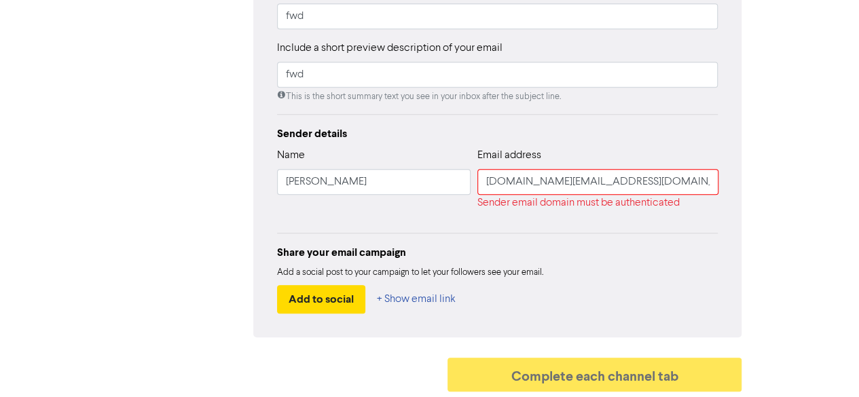
click at [642, 259] on div "Share your email campaign" at bounding box center [497, 252] width 441 height 16
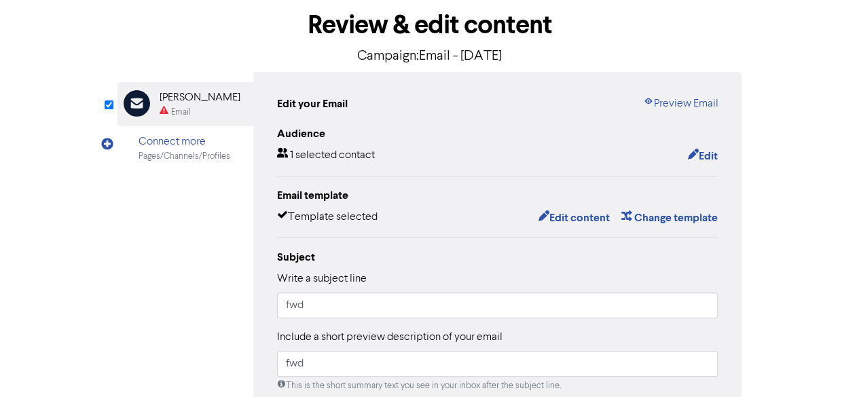
scroll to position [65, 0]
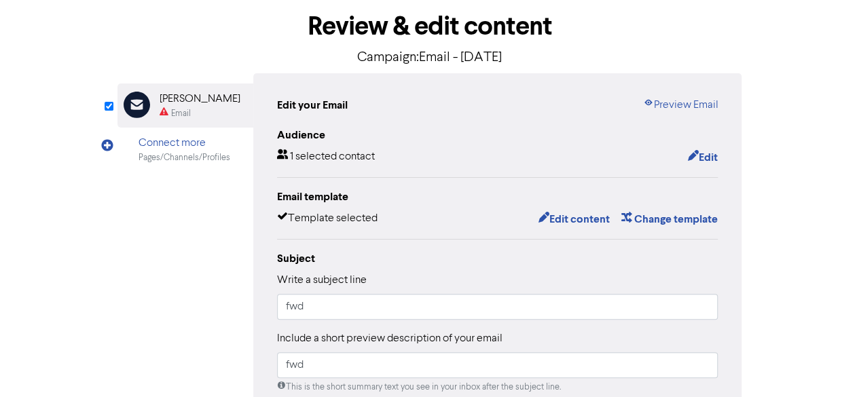
click at [210, 148] on div "Connect more" at bounding box center [185, 143] width 92 height 16
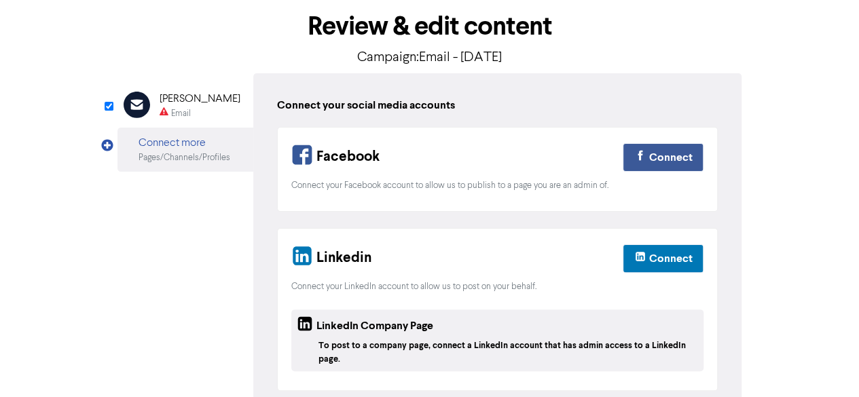
click at [192, 106] on div "[PERSON_NAME]" at bounding box center [200, 99] width 81 height 16
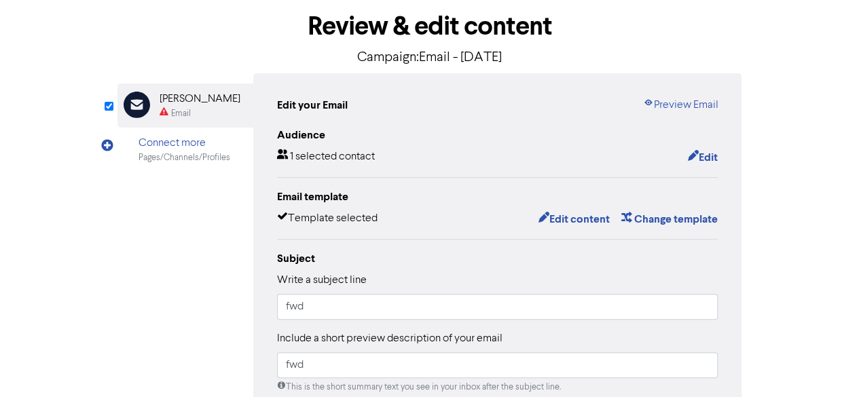
click at [69, 51] on div "Review & edit content Campaign: Email - 15th Oct. 2025 Email Created with Sketc…" at bounding box center [430, 344] width 774 height 689
click at [54, 236] on div "Review & edit content Campaign: Email - 15th Oct. 2025 Email Created with Sketc…" at bounding box center [430, 344] width 774 height 689
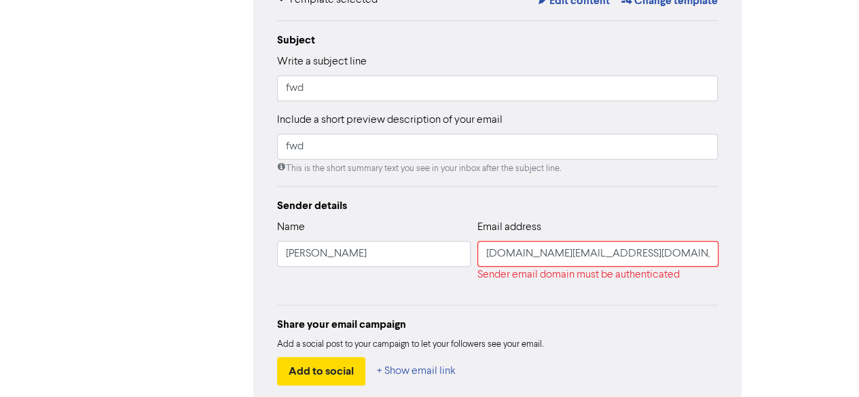
scroll to position [284, 0]
click at [593, 248] on input "magazat.com@gmail.com" at bounding box center [597, 254] width 241 height 26
click at [627, 322] on div "Share your email campaign" at bounding box center [497, 324] width 441 height 16
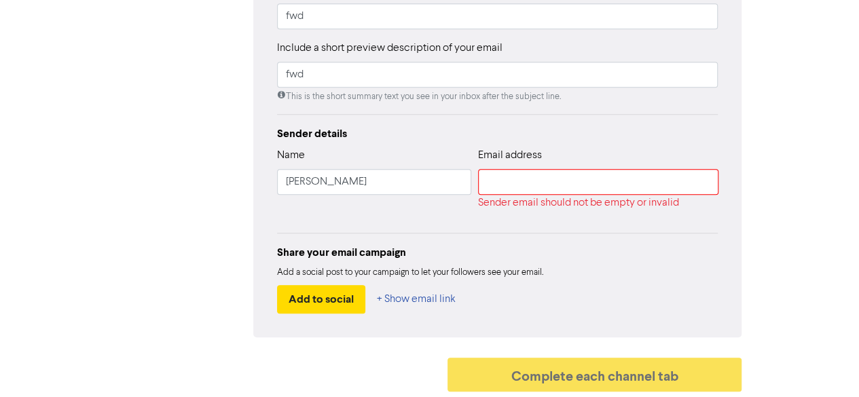
scroll to position [0, 0]
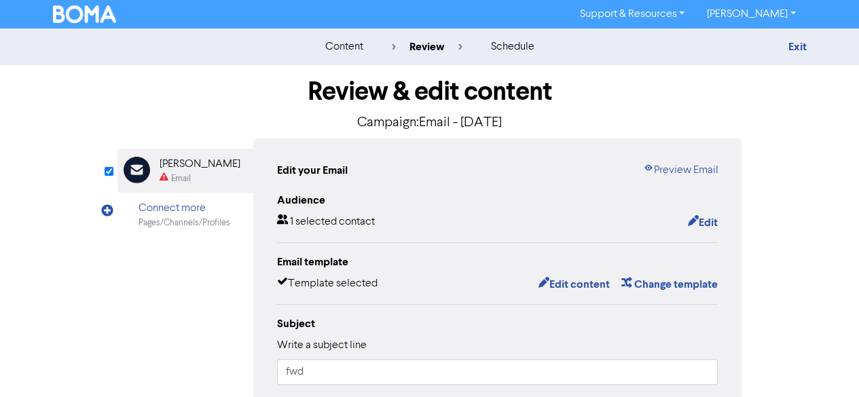
click at [96, 12] on img at bounding box center [85, 14] width 64 height 18
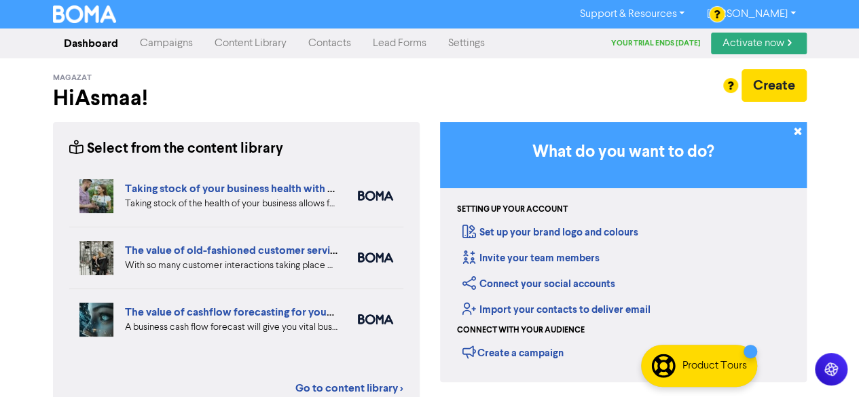
click at [0, 251] on div "Support & Resources Video Tutorials FAQ & Guides Marketing Education Asmaa Amdi…" at bounding box center [429, 198] width 859 height 397
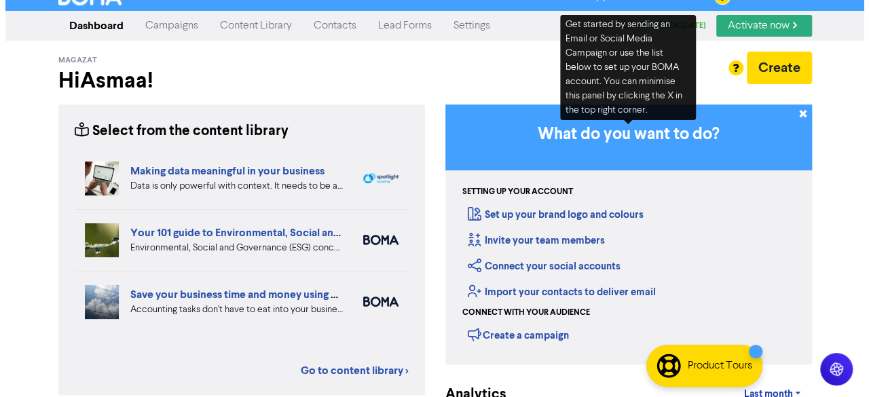
scroll to position [24, 0]
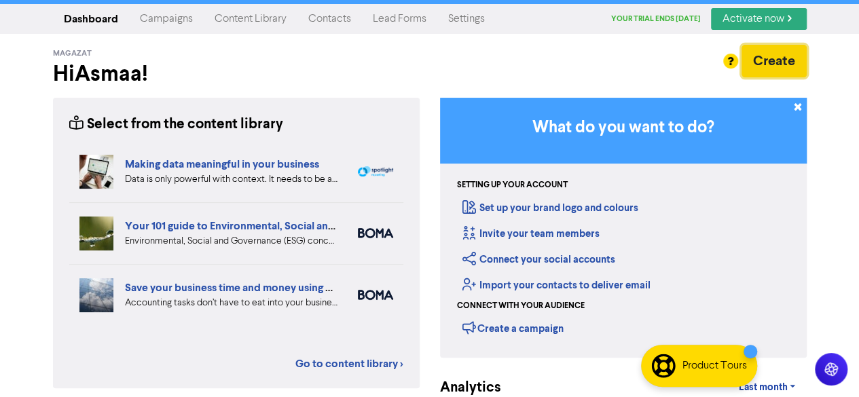
click at [783, 59] on button "Create" at bounding box center [774, 61] width 65 height 33
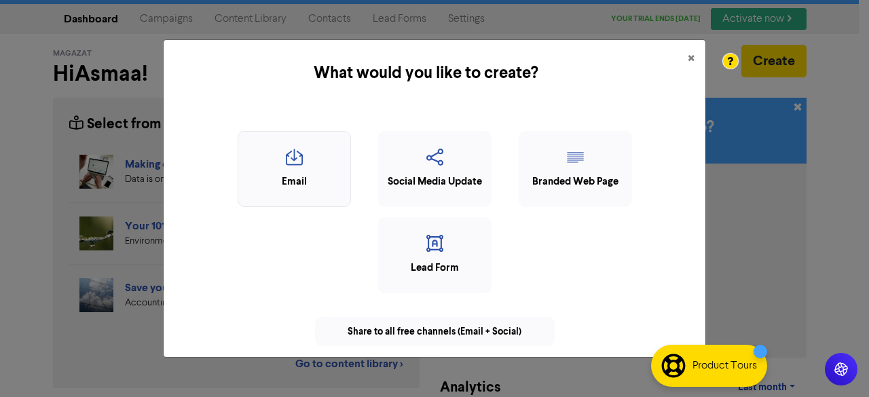
click at [266, 190] on div "Email" at bounding box center [294, 169] width 113 height 76
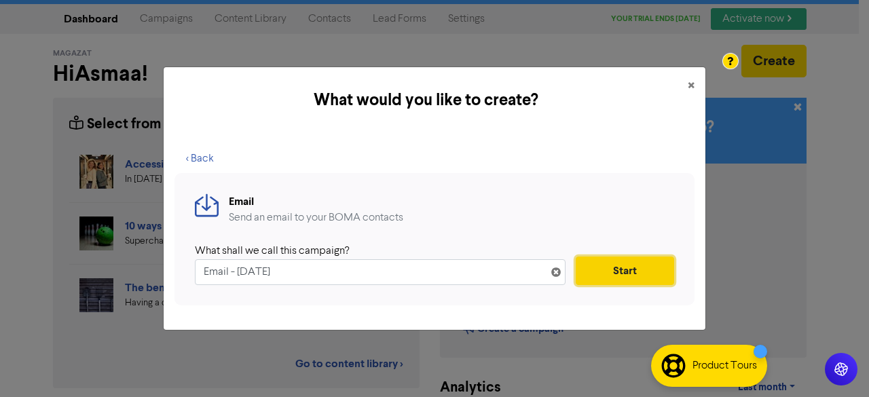
click at [632, 276] on button "Start" at bounding box center [625, 271] width 98 height 29
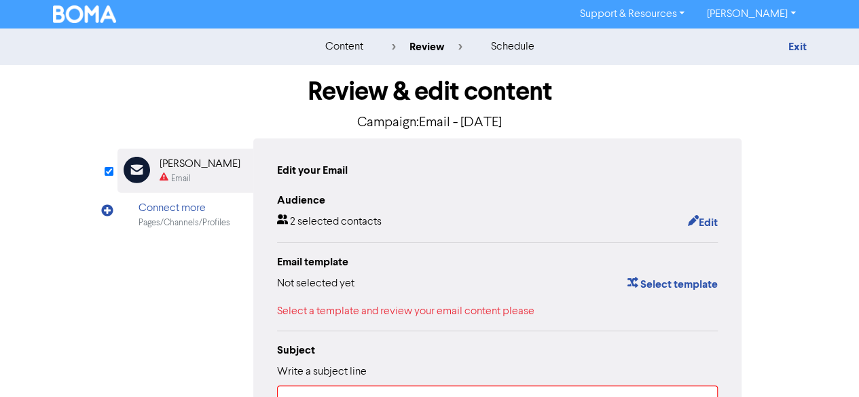
click at [638, 20] on link "Support & Resources" at bounding box center [631, 14] width 127 height 22
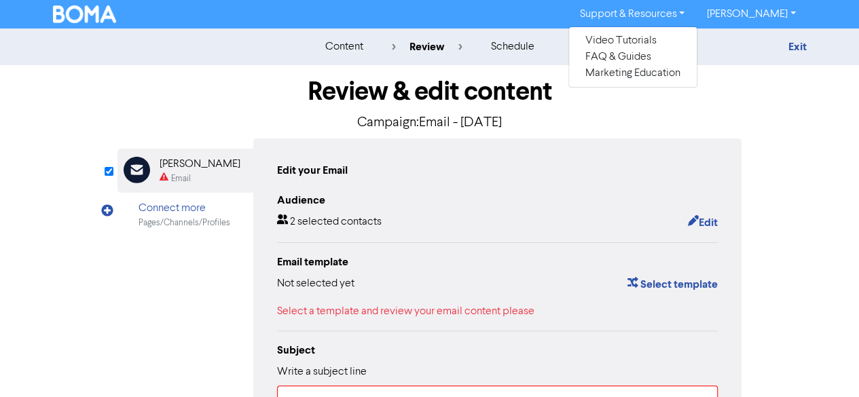
click at [96, 9] on img at bounding box center [85, 14] width 64 height 18
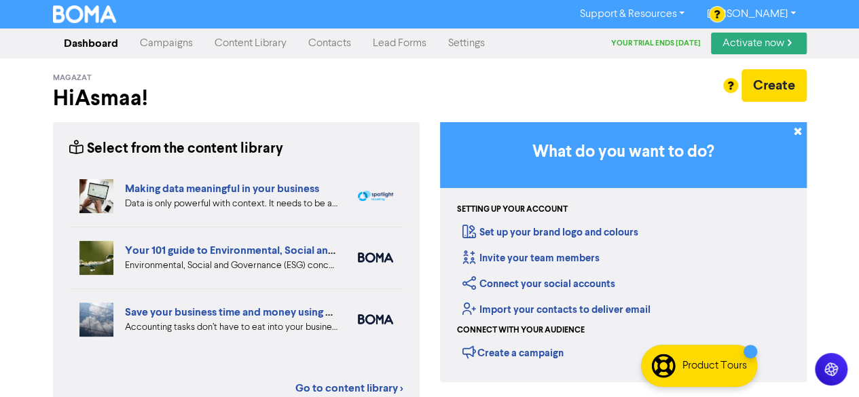
click at [240, 51] on link "Content Library" at bounding box center [251, 43] width 94 height 27
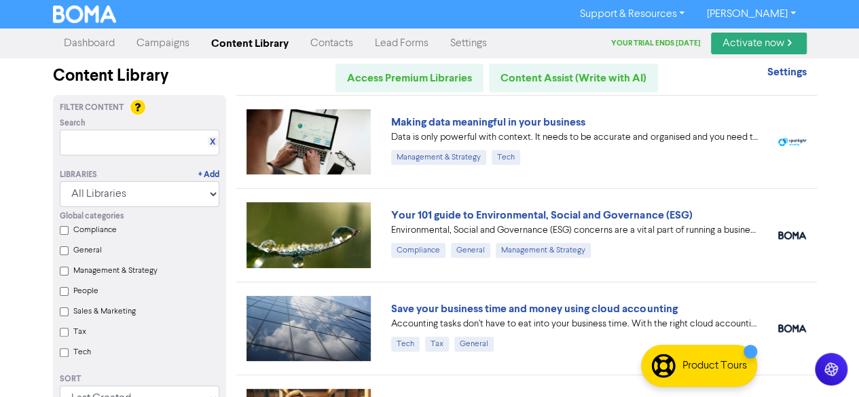
click at [338, 39] on link "Contacts" at bounding box center [331, 43] width 65 height 27
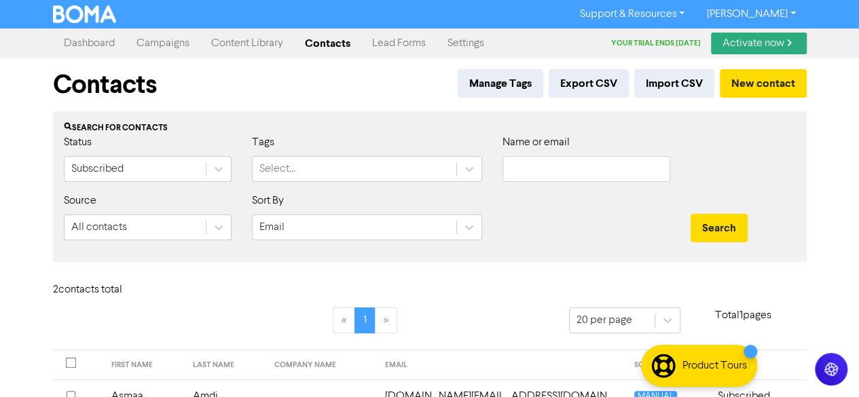
click at [405, 45] on link "Lead Forms" at bounding box center [398, 43] width 75 height 27
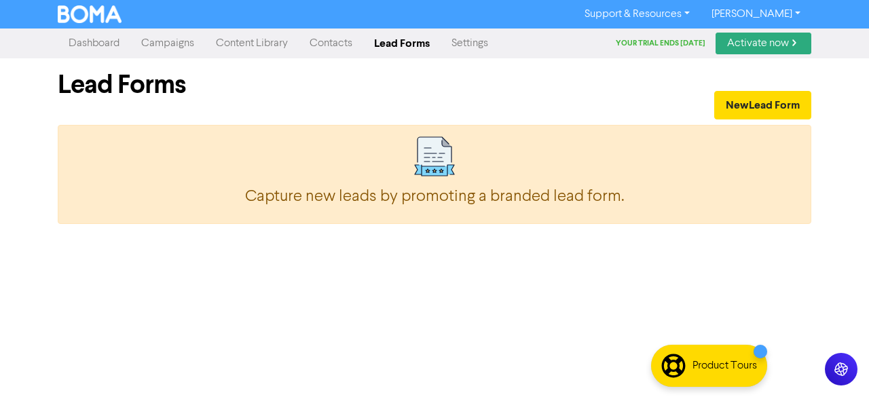
click at [458, 44] on link "Settings" at bounding box center [470, 43] width 58 height 27
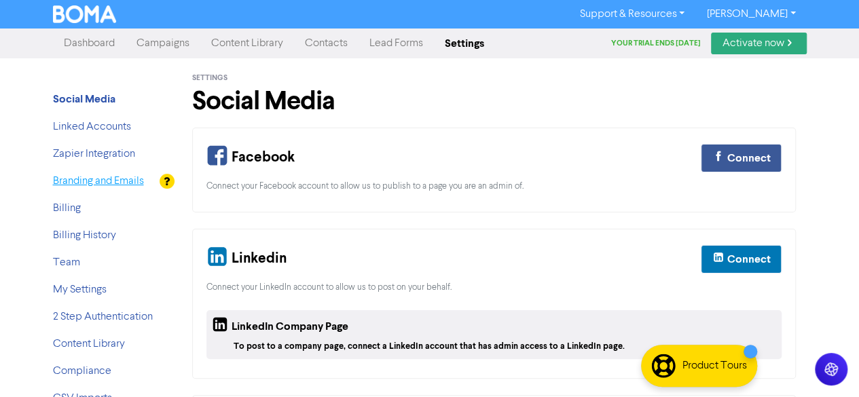
click at [115, 177] on link "Branding and Emails" at bounding box center [98, 181] width 91 height 11
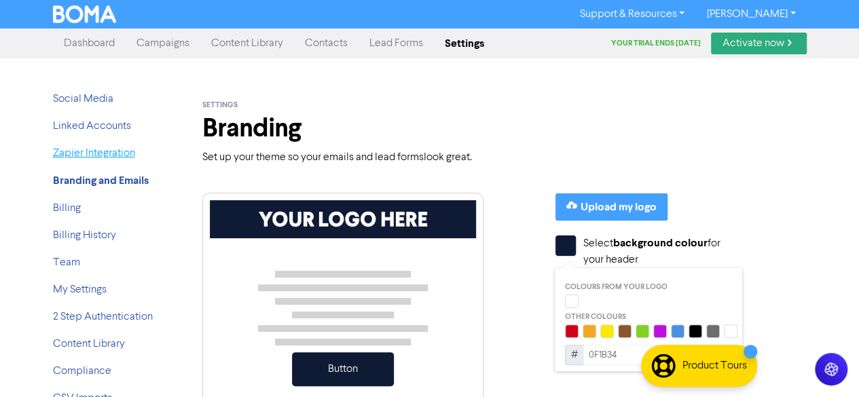
click at [114, 153] on link "Zapier Integration" at bounding box center [94, 153] width 82 height 11
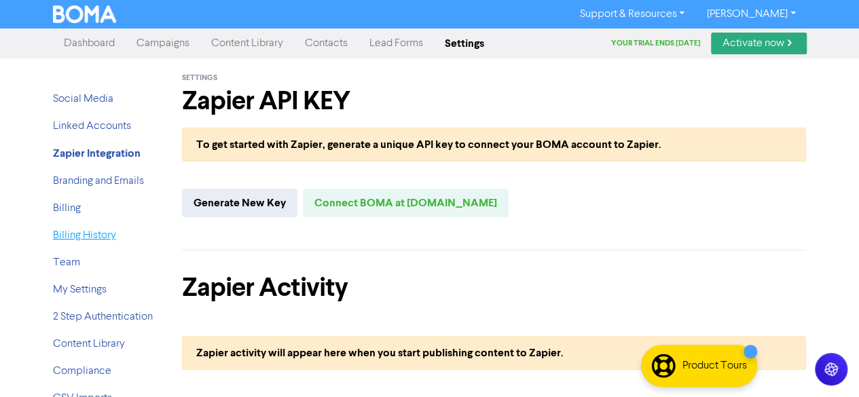
click at [79, 236] on link "Billing History" at bounding box center [84, 235] width 63 height 11
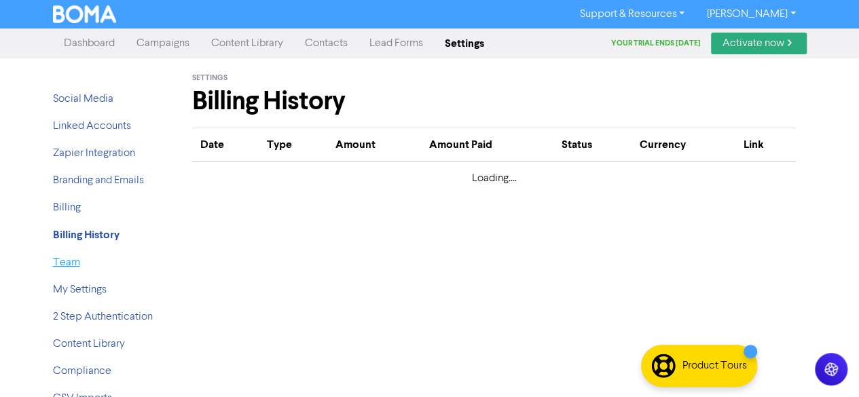
click at [72, 263] on link "Team" at bounding box center [66, 262] width 27 height 11
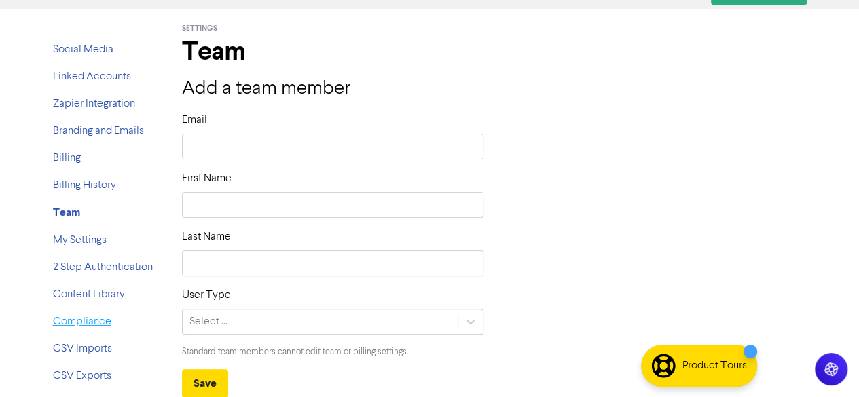
scroll to position [28, 0]
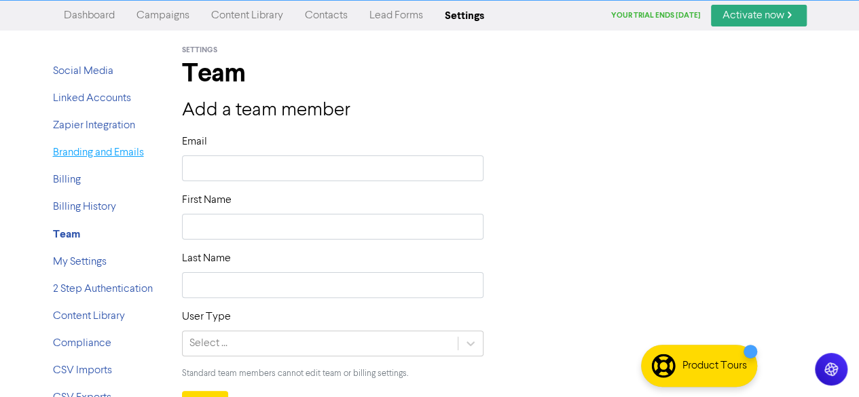
click at [85, 147] on link "Branding and Emails" at bounding box center [98, 152] width 91 height 11
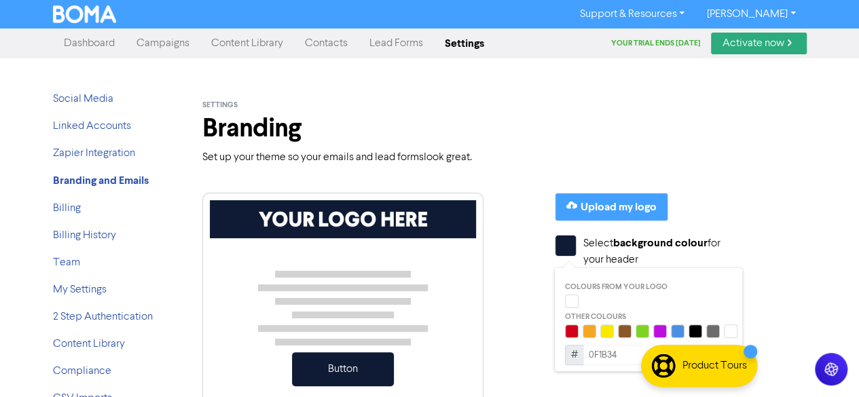
click at [743, 41] on link "Activate now" at bounding box center [759, 44] width 96 height 22
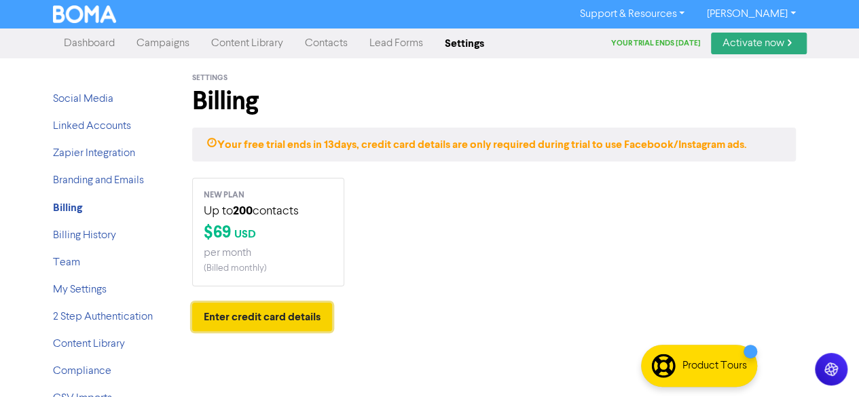
click at [298, 303] on button "Enter credit card details" at bounding box center [262, 317] width 140 height 29
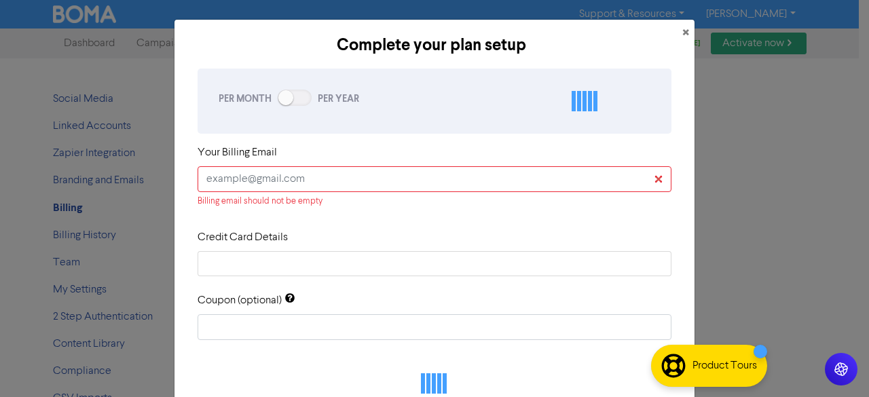
checkbox input "true"
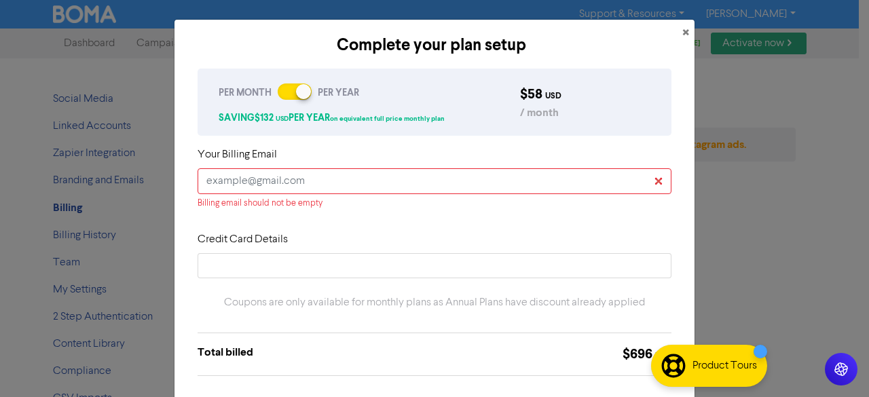
click at [296, 91] on div at bounding box center [303, 91] width 15 height 15
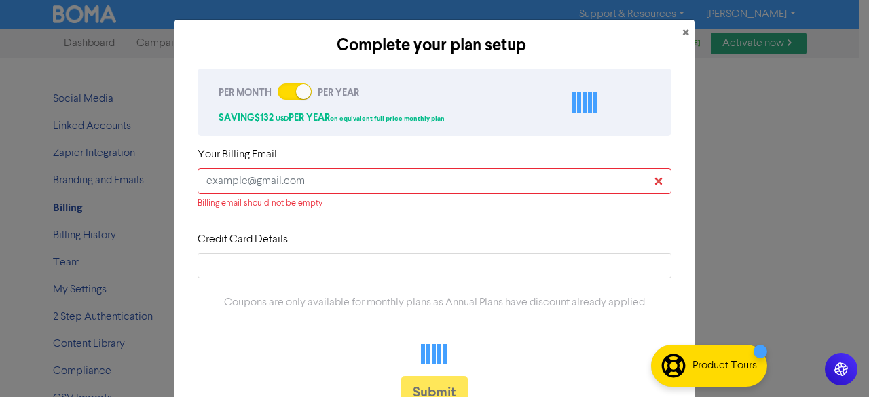
checkbox input "false"
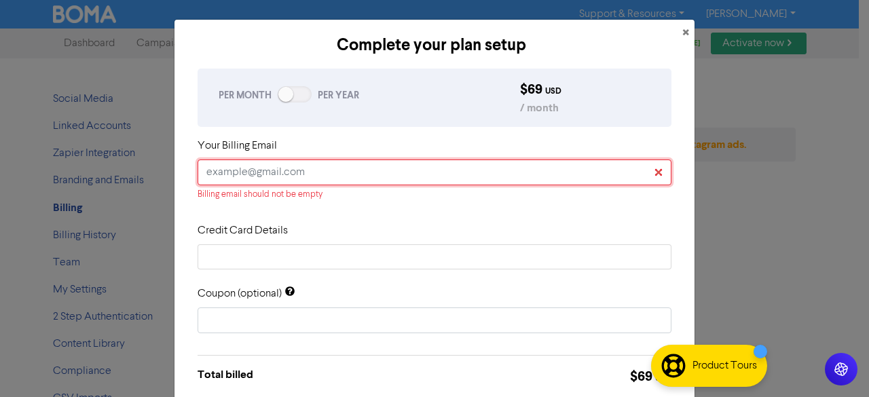
click at [407, 181] on input "text" at bounding box center [435, 173] width 474 height 26
type input "magazat.com@gmail.com"
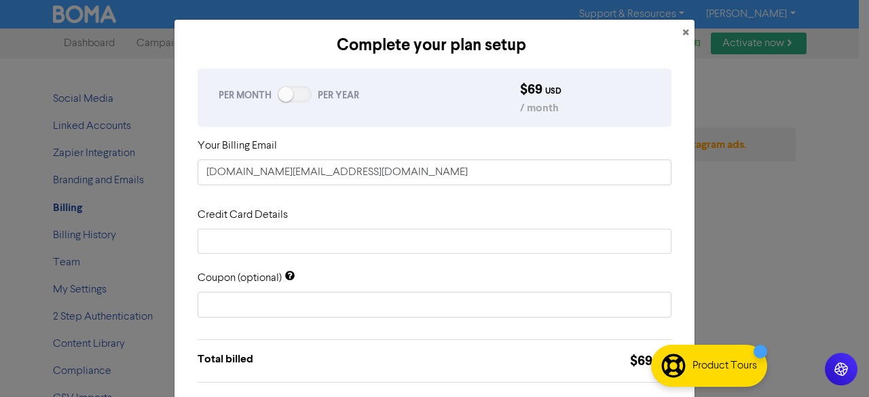
click at [183, 200] on div "PER MONTH PER YEAR $ 69 USD / month Your Billing Email magazat.com@gmail.com Cr…" at bounding box center [435, 281] width 520 height 446
click at [188, 206] on div "PER MONTH PER YEAR $ 69 USD / month Your Billing Email magazat.com@gmail.com Cr…" at bounding box center [434, 269] width 494 height 423
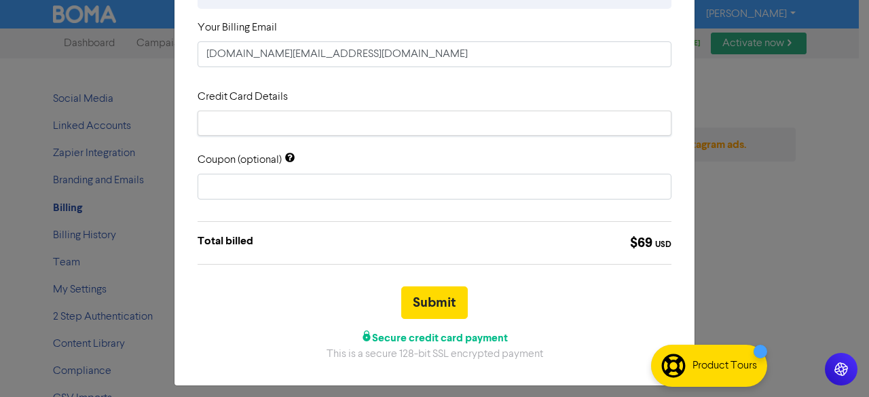
scroll to position [124, 0]
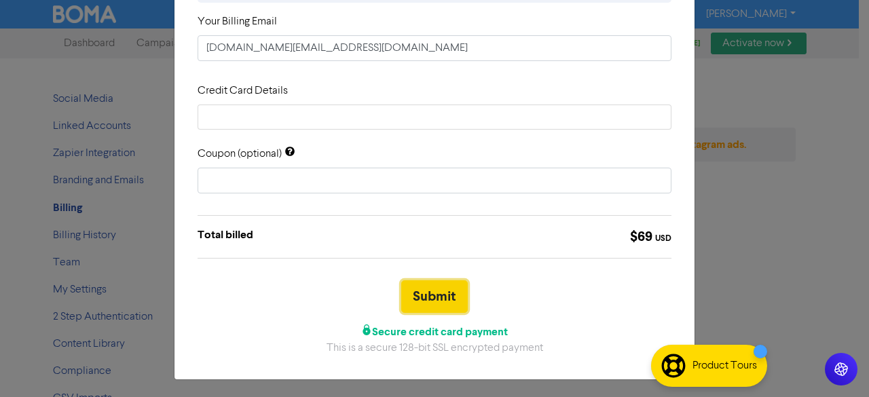
click at [439, 302] on button "Submit" at bounding box center [434, 296] width 67 height 33
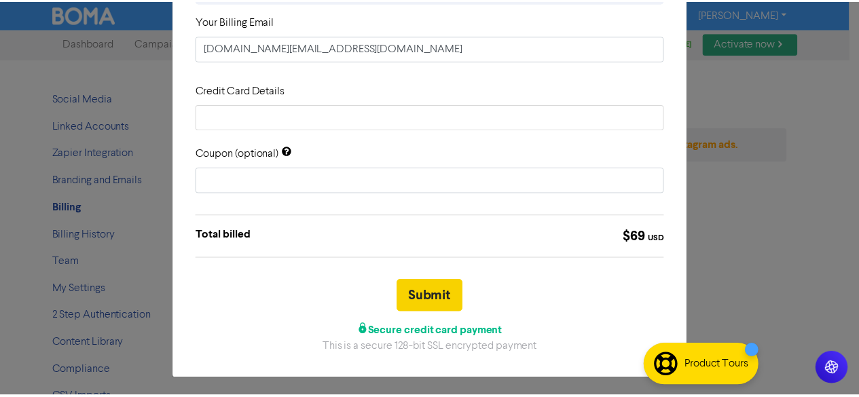
scroll to position [0, 0]
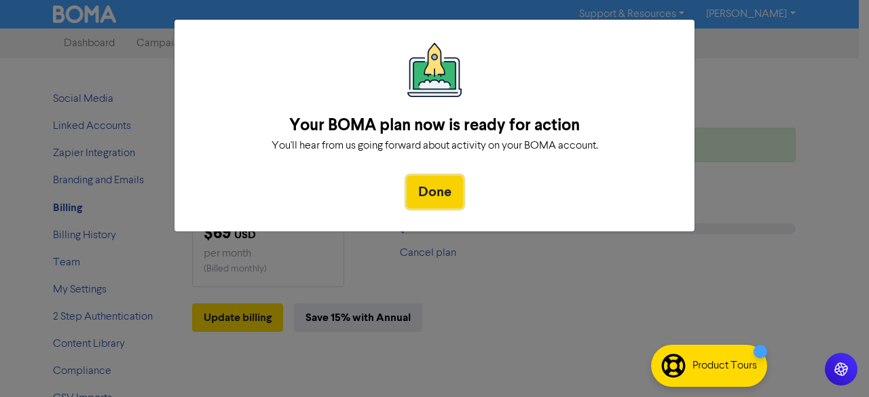
click at [437, 206] on button "Done" at bounding box center [435, 192] width 56 height 33
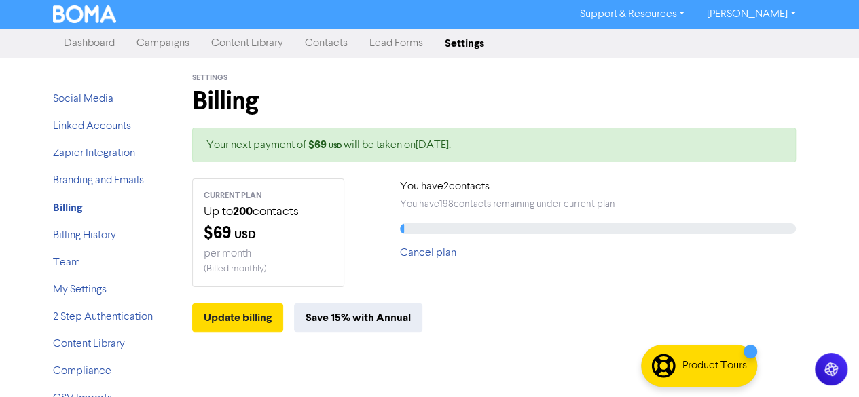
click at [149, 45] on link "Campaigns" at bounding box center [163, 43] width 75 height 27
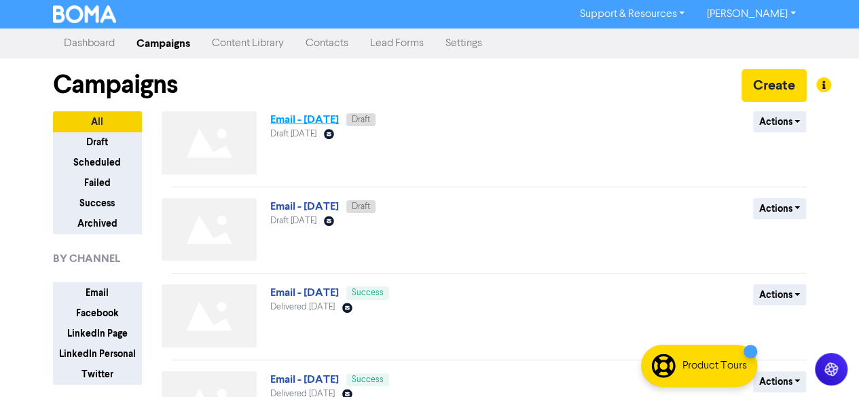
click at [329, 115] on link "Email - [DATE]" at bounding box center [304, 120] width 69 height 14
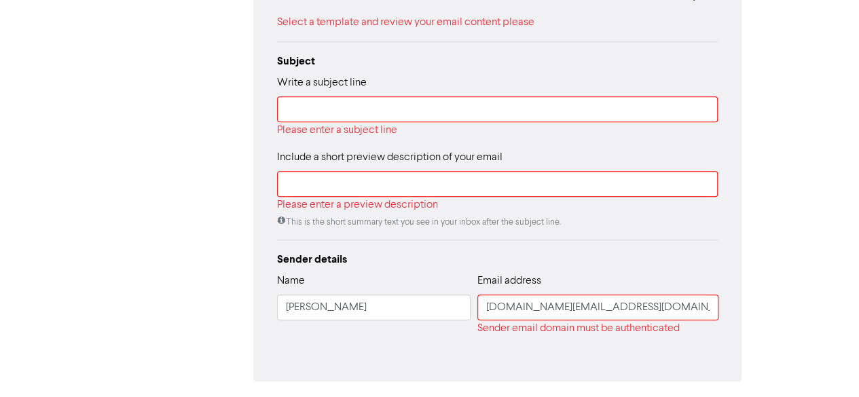
scroll to position [293, 0]
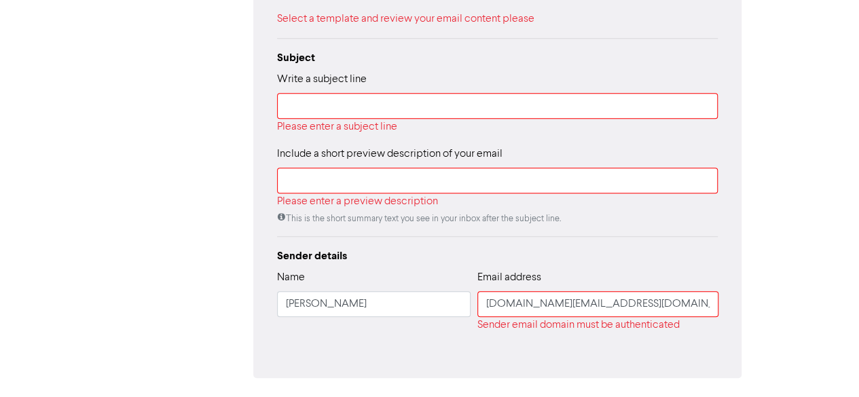
click at [642, 231] on div "Audience 2 selected contacts Edit Email template Not selected yet Select templa…" at bounding box center [497, 121] width 441 height 445
click at [615, 306] on input "magazat.com@gmail.com" at bounding box center [597, 304] width 241 height 26
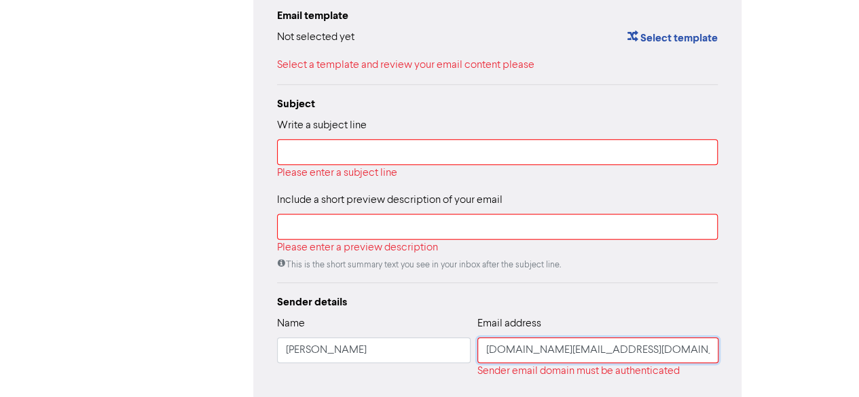
scroll to position [335, 0]
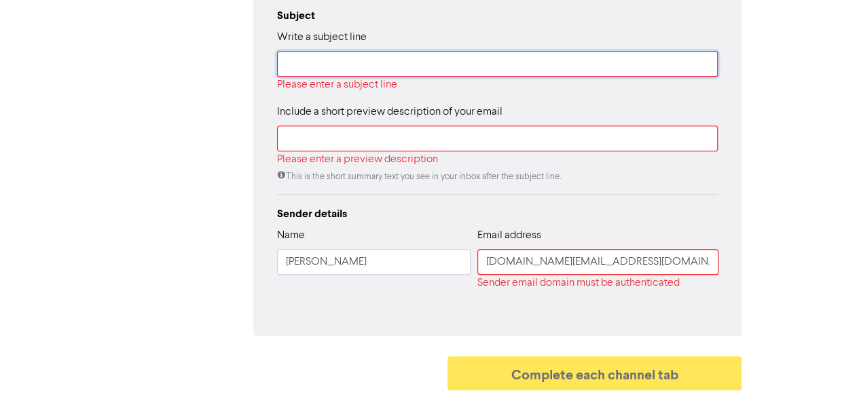
click at [369, 75] on input "text" at bounding box center [497, 64] width 441 height 26
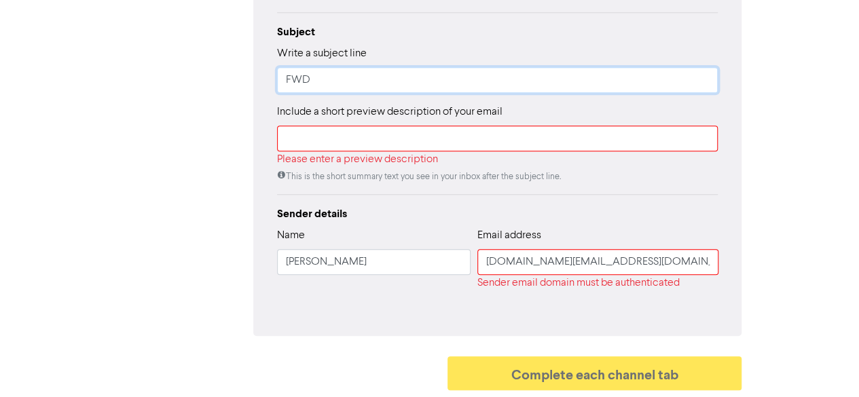
type input "FWD"
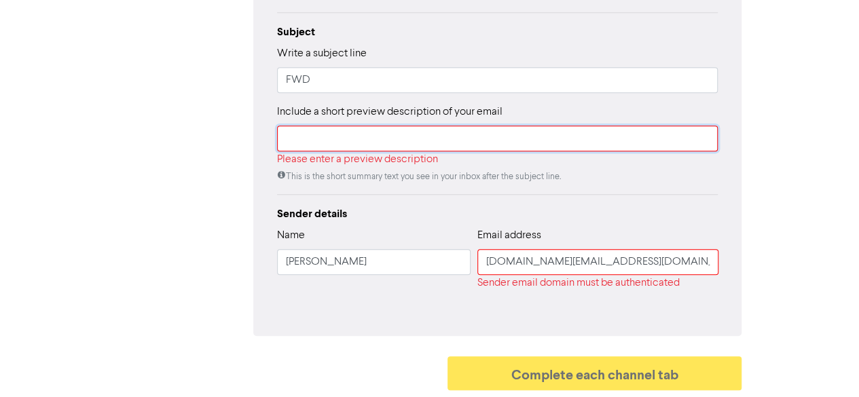
click at [380, 139] on input "text" at bounding box center [497, 139] width 441 height 26
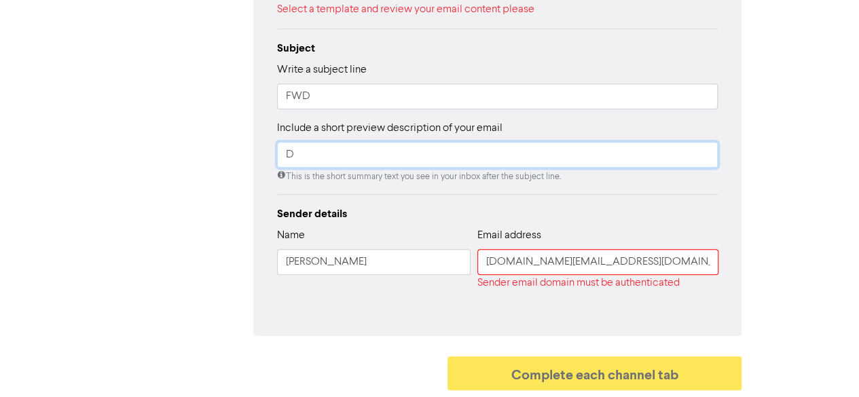
scroll to position [302, 0]
type input "DWD"
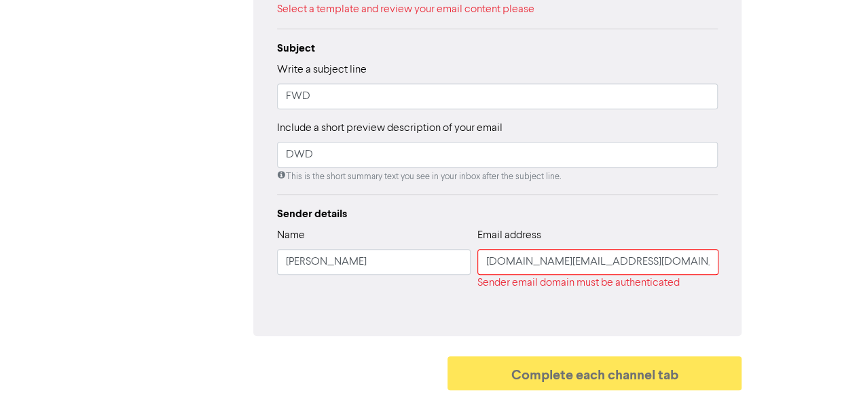
click at [460, 198] on div "Audience 2 selected contacts Edit Email template Not selected yet Select templa…" at bounding box center [497, 96] width 441 height 412
click at [587, 192] on div "Review & edit content Campaign: Email - 15th Oct. 2025 Email Created with Sketc…" at bounding box center [429, 80] width 645 height 634
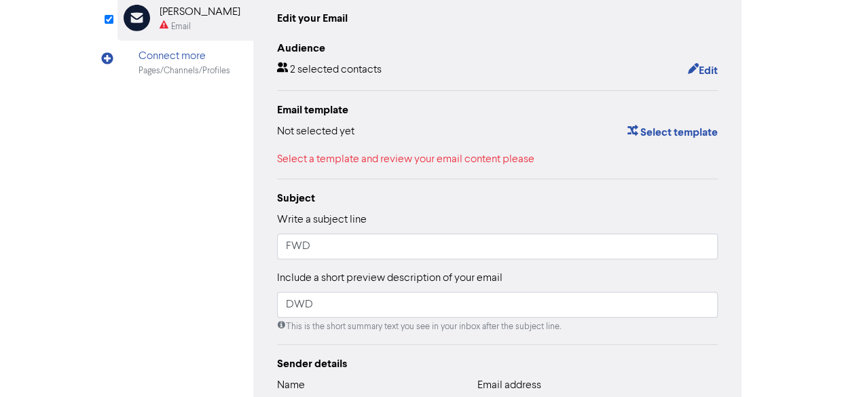
scroll to position [151, 0]
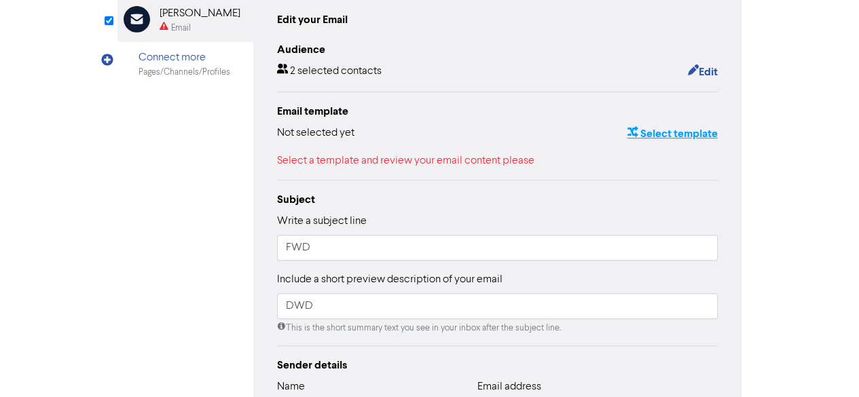
click at [650, 130] on button "Select template" at bounding box center [672, 134] width 92 height 18
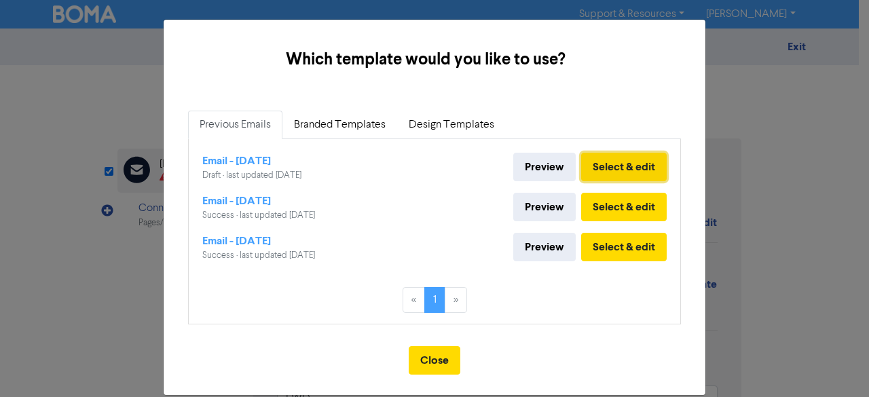
click at [589, 164] on button "Select & edit" at bounding box center [624, 167] width 86 height 29
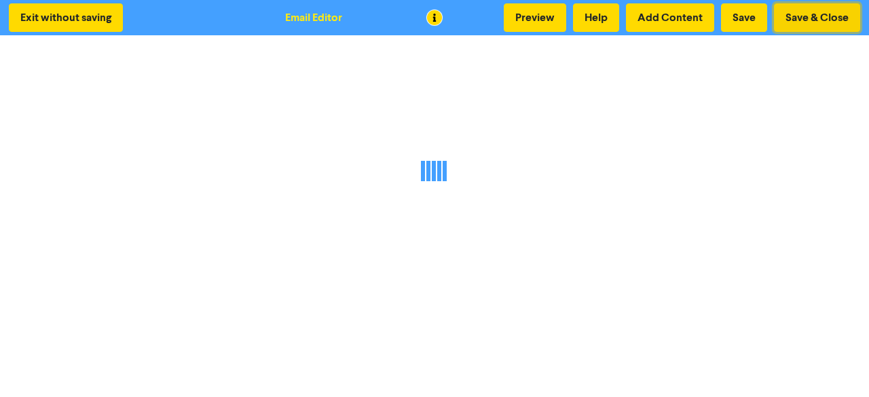
click at [801, 18] on button "Save & Close" at bounding box center [817, 17] width 86 height 29
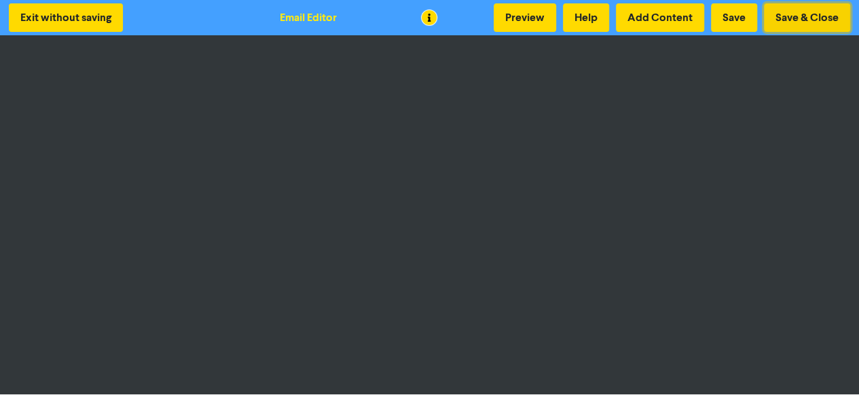
click at [809, 13] on button "Save & Close" at bounding box center [807, 17] width 86 height 29
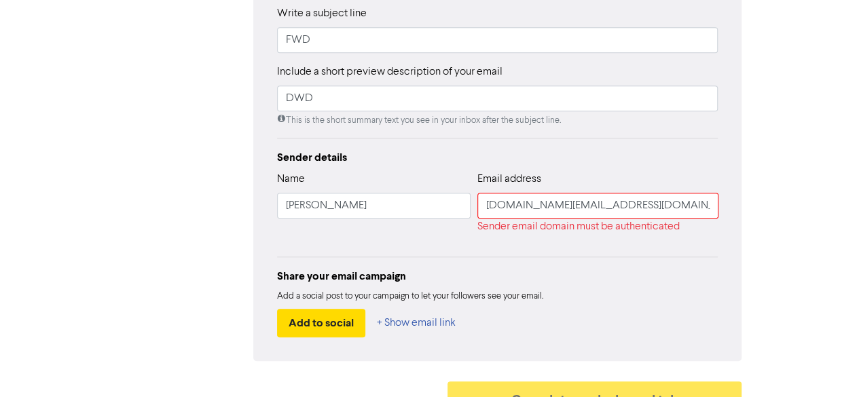
scroll to position [356, 0]
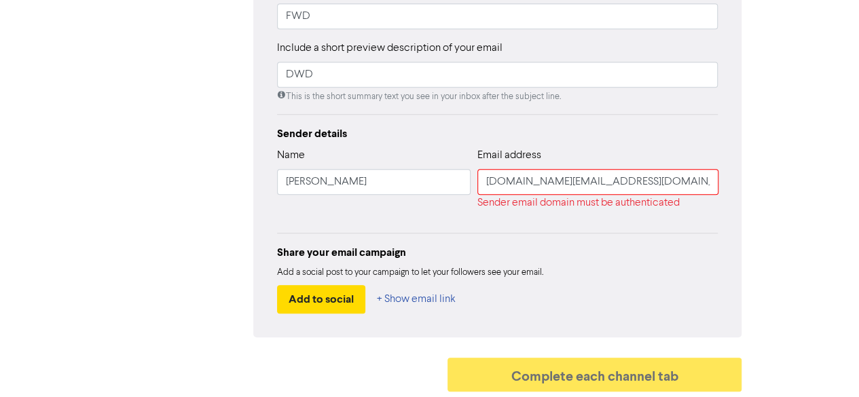
click at [632, 264] on div "Share your email campaign Add a social post to your campaign to let your follow…" at bounding box center [497, 273] width 441 height 81
click at [431, 301] on button "+ Show email link" at bounding box center [416, 299] width 80 height 29
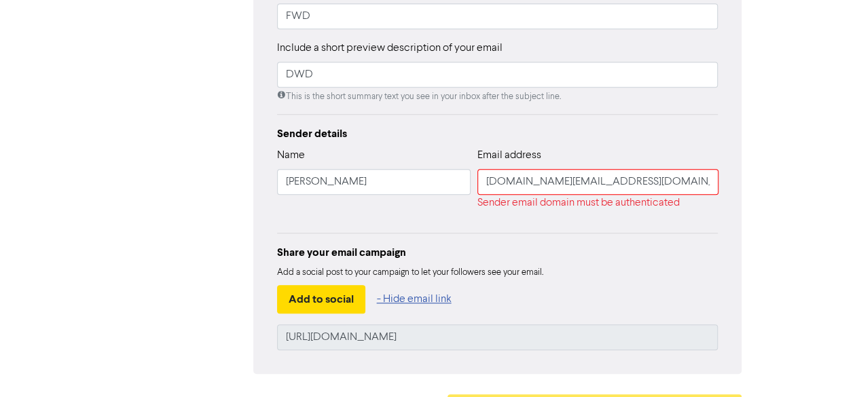
scroll to position [393, 0]
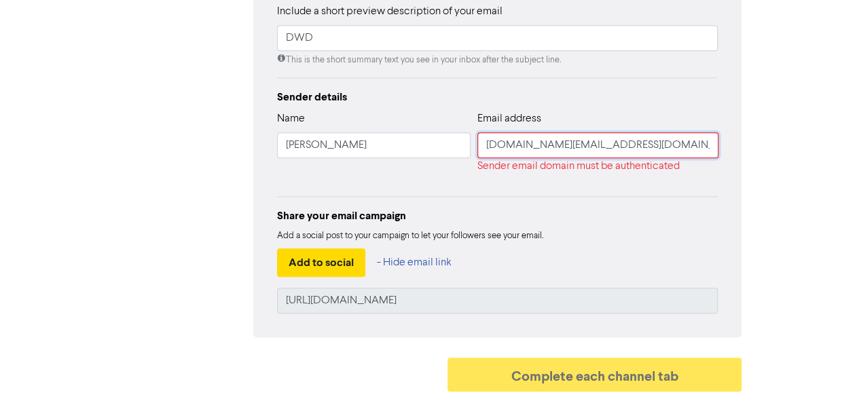
click at [507, 156] on input "magazat.com@gmail.com" at bounding box center [597, 145] width 241 height 26
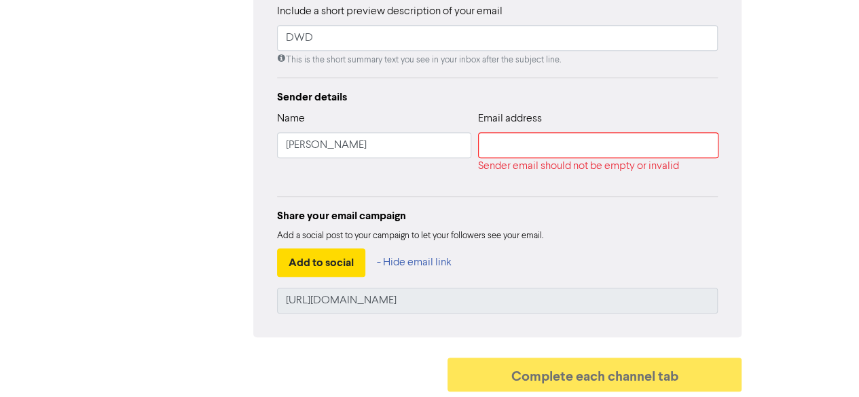
click at [557, 212] on div "Share your email campaign" at bounding box center [497, 216] width 441 height 16
click at [539, 156] on input "text" at bounding box center [598, 145] width 240 height 26
click at [621, 185] on div "Sender details Name Asmaa Amdi Email address magazat.com@gmail.com Sender email…" at bounding box center [497, 201] width 441 height 225
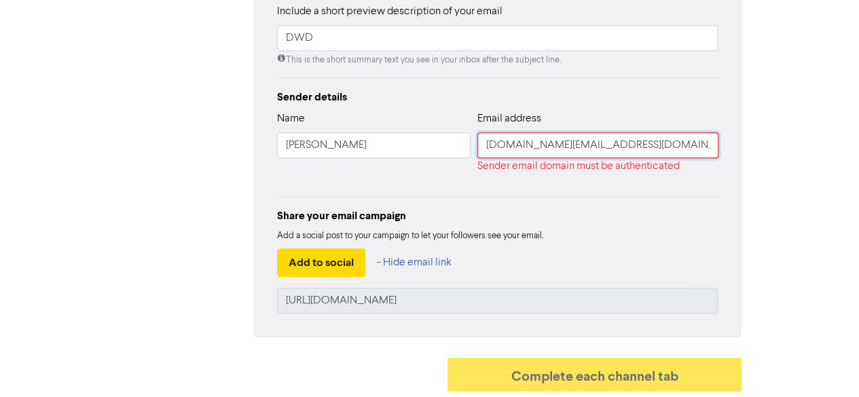
click at [551, 145] on input "magazat.com@gmail.com" at bounding box center [597, 145] width 241 height 26
drag, startPoint x: 558, startPoint y: 150, endPoint x: 648, endPoint y: 147, distance: 90.4
click at [648, 147] on input "magazat.com@gmail.com" at bounding box center [597, 145] width 241 height 26
type input "magazat.com@INBOX.COM"
click at [662, 188] on div "Sender details Name Asmaa Amdi Email address magazat.com@INBOX.COM Sender email…" at bounding box center [497, 201] width 441 height 225
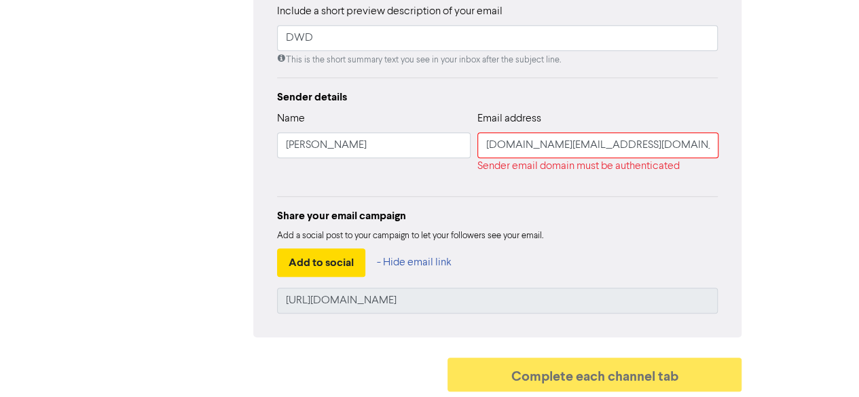
click at [662, 188] on div "Sender details Name Asmaa Amdi Email address magazat.com@INBOX.COM Sender email…" at bounding box center [497, 201] width 441 height 225
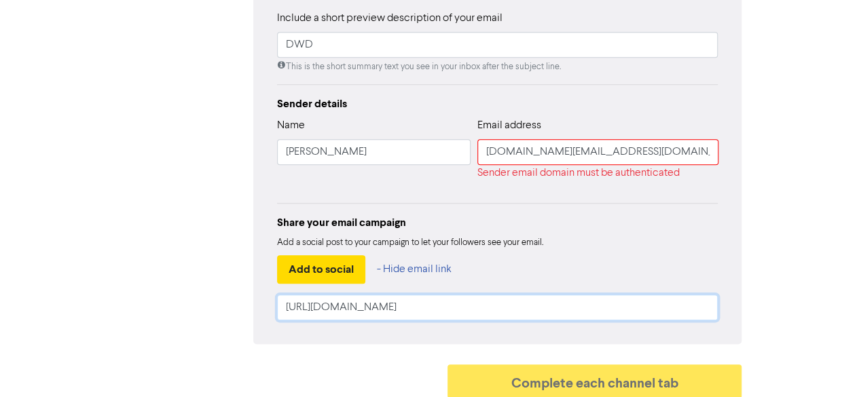
click at [473, 306] on input "https://public2.bomamarketing.com/email/yALz" at bounding box center [497, 308] width 441 height 26
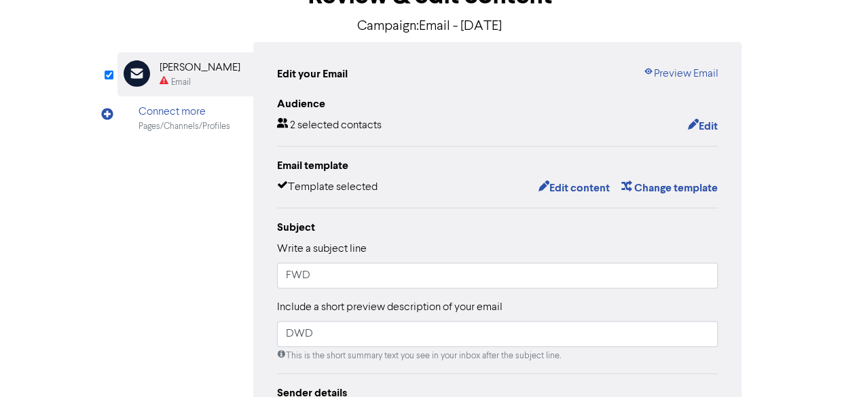
scroll to position [42, 0]
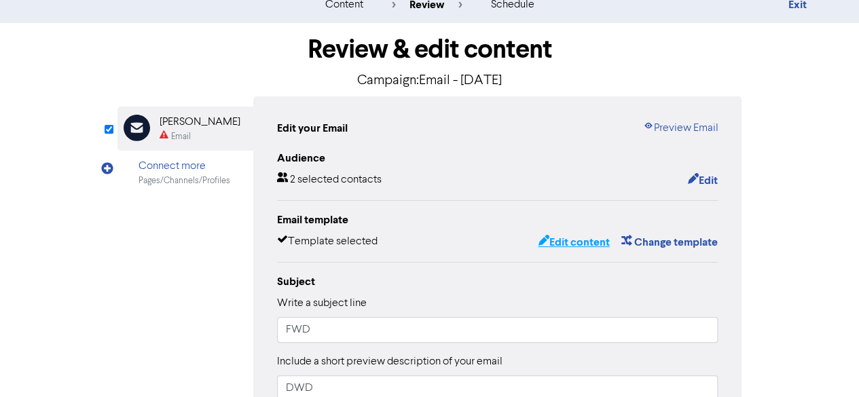
click at [569, 248] on button "Edit content" at bounding box center [573, 243] width 73 height 18
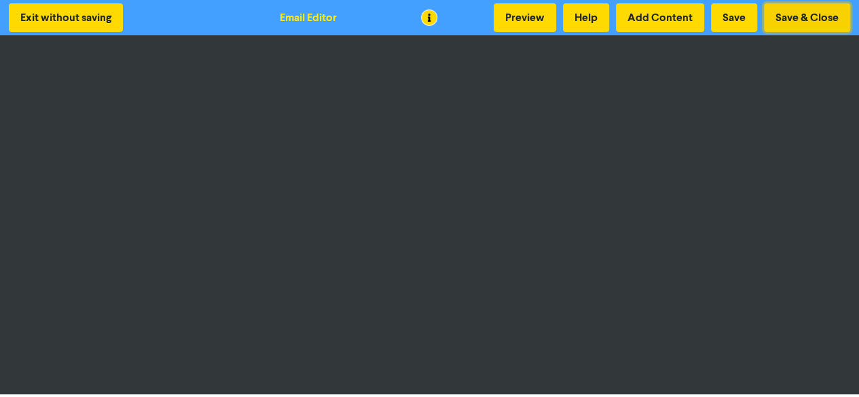
click at [804, 24] on button "Save & Close" at bounding box center [807, 17] width 86 height 29
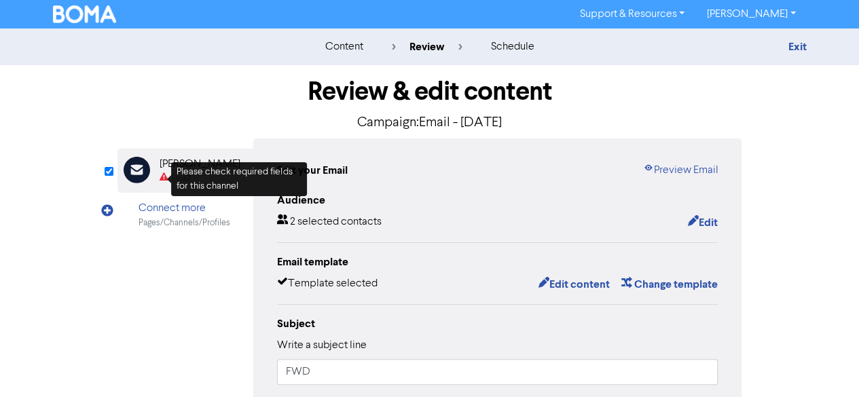
click at [164, 176] on icon at bounding box center [164, 178] width 9 height 13
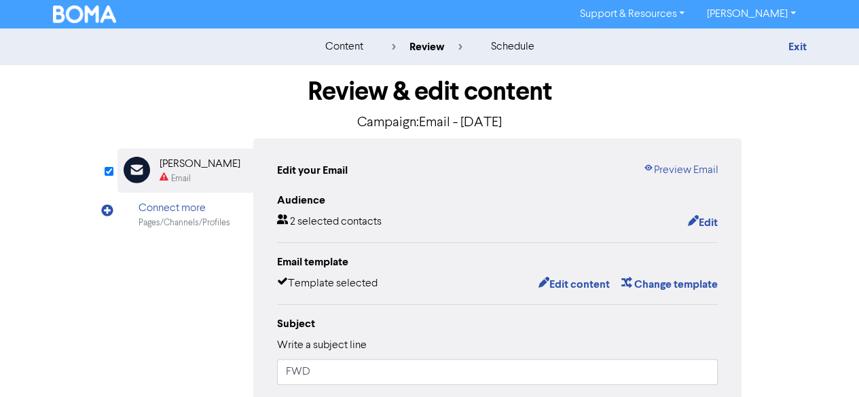
click at [164, 176] on icon at bounding box center [164, 178] width 9 height 13
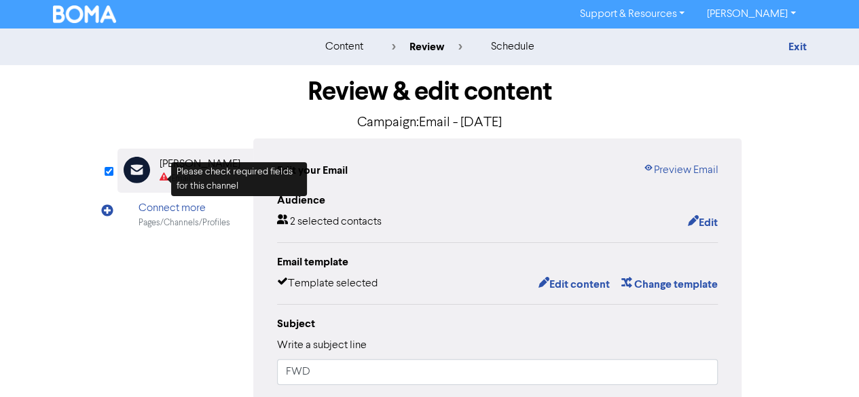
click at [164, 176] on icon at bounding box center [164, 178] width 9 height 13
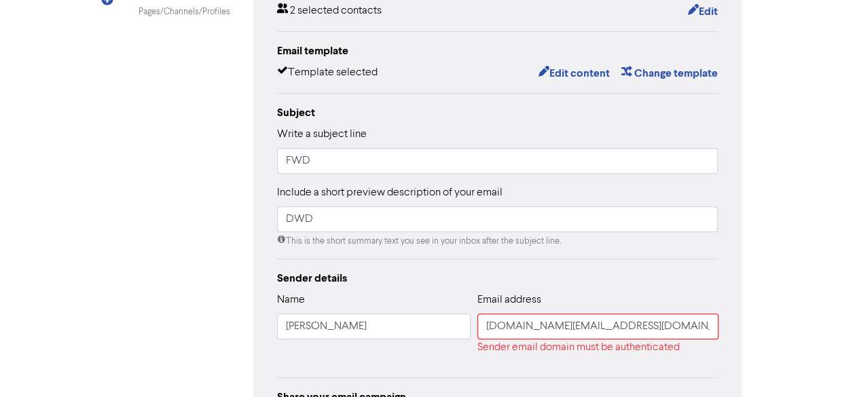
scroll to position [356, 0]
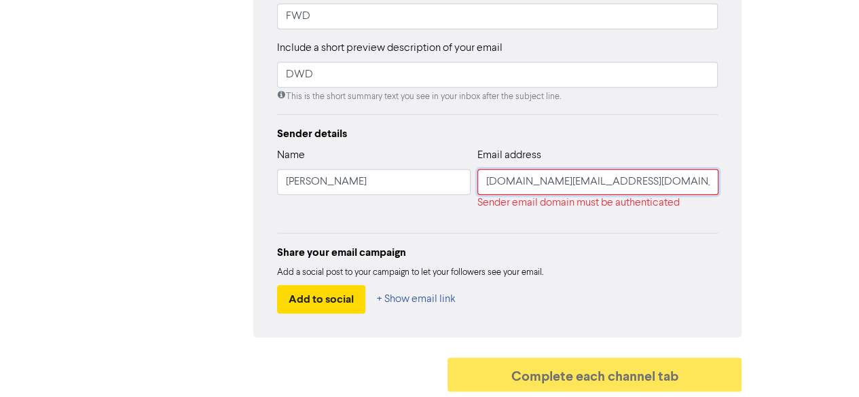
drag, startPoint x: 553, startPoint y: 187, endPoint x: 797, endPoint y: 234, distance: 248.3
click at [797, 234] on div "Review & edit content Campaign: Email - 15th Oct. 2025 Email Created with Sketc…" at bounding box center [430, 53] width 774 height 689
type input "magazat.com@gmail.com"
click at [651, 259] on div "Share your email campaign" at bounding box center [497, 252] width 441 height 16
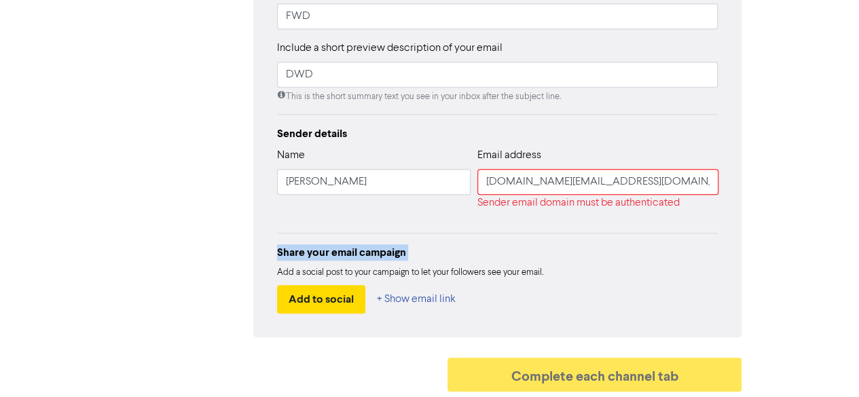
click at [651, 259] on div "Share your email campaign" at bounding box center [497, 252] width 441 height 16
click at [606, 244] on div "Share your email campaign" at bounding box center [497, 252] width 441 height 16
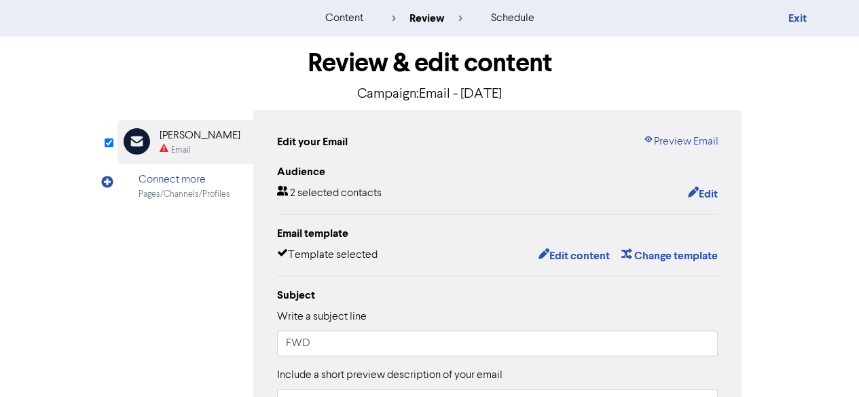
scroll to position [0, 0]
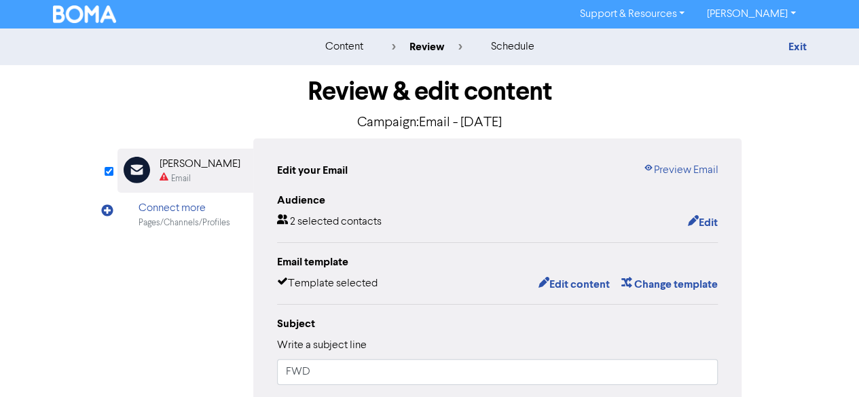
click at [73, 13] on img at bounding box center [85, 14] width 64 height 18
